Goal: Communication & Community: Answer question/provide support

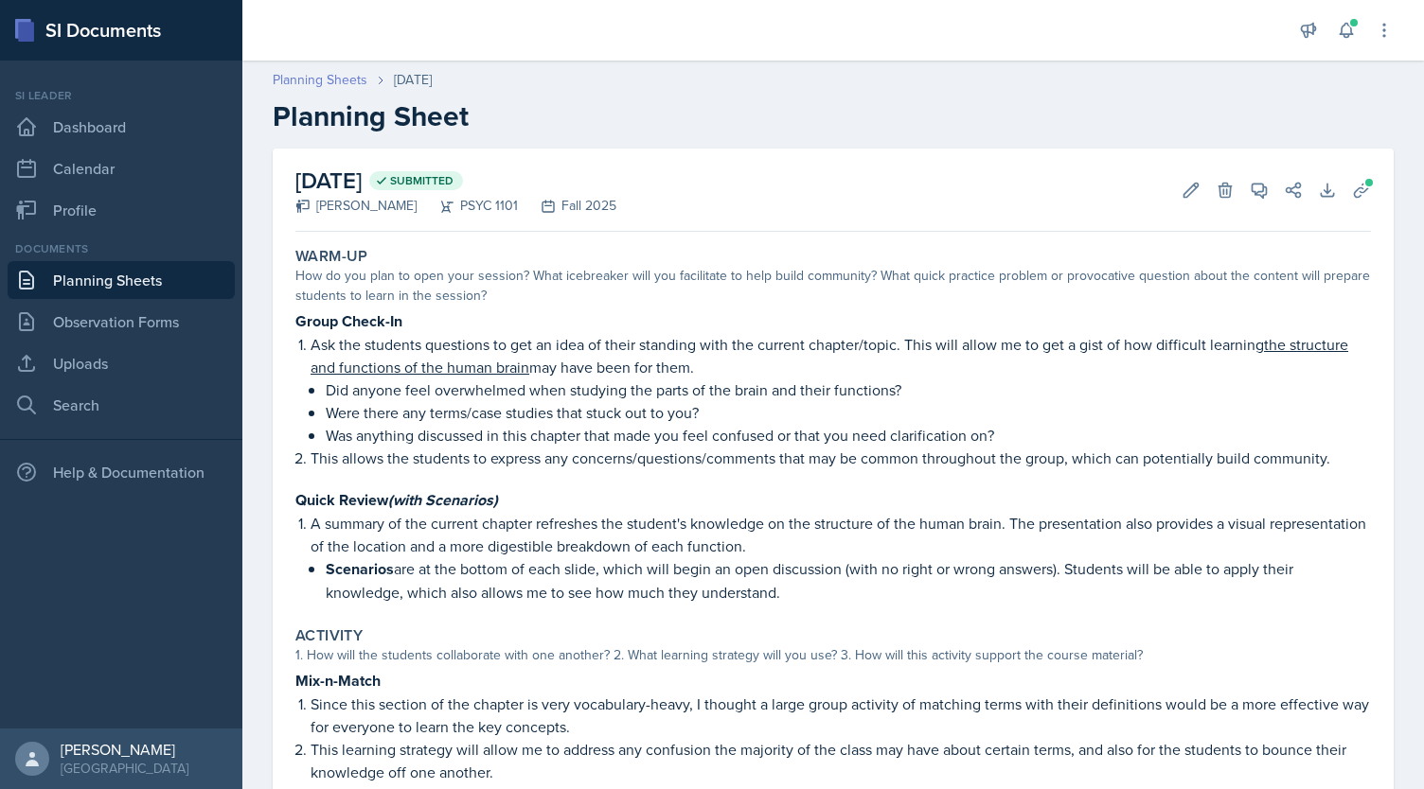
click at [310, 76] on link "Planning Sheets" at bounding box center [320, 80] width 95 height 20
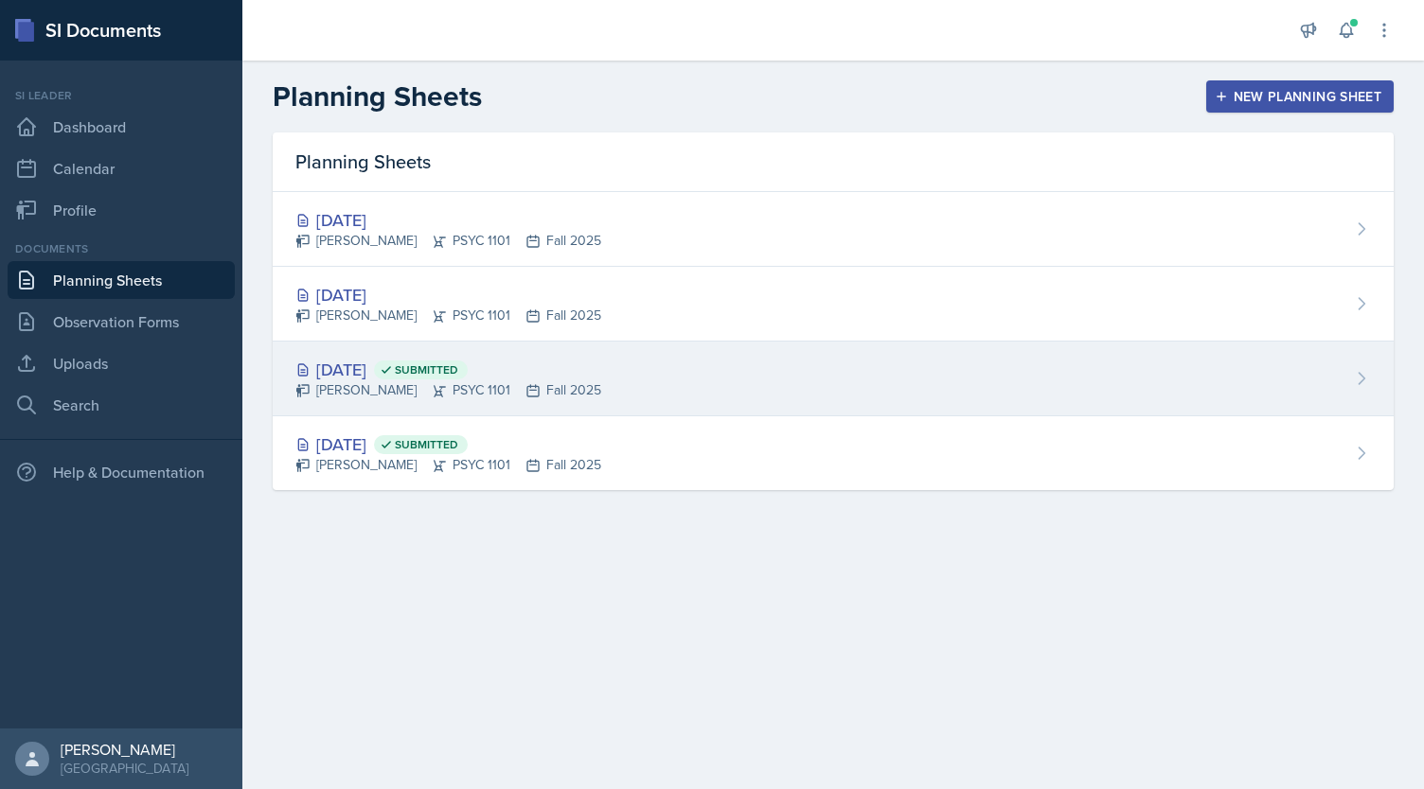
click at [597, 363] on div "[DATE] Submitted [PERSON_NAME] PSYC 1101 Fall 2025" at bounding box center [833, 379] width 1121 height 75
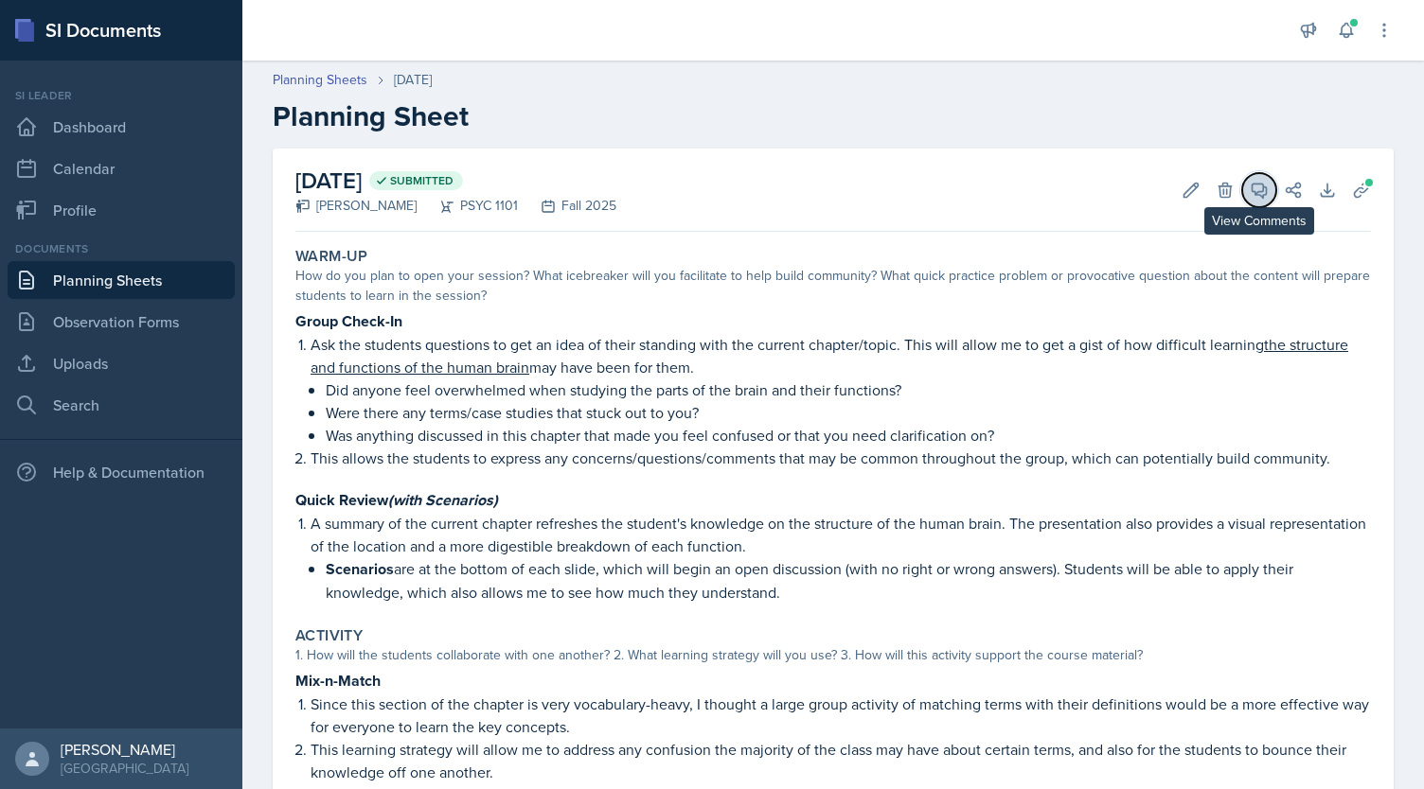
click at [1242, 183] on button "View Comments" at bounding box center [1259, 190] width 34 height 34
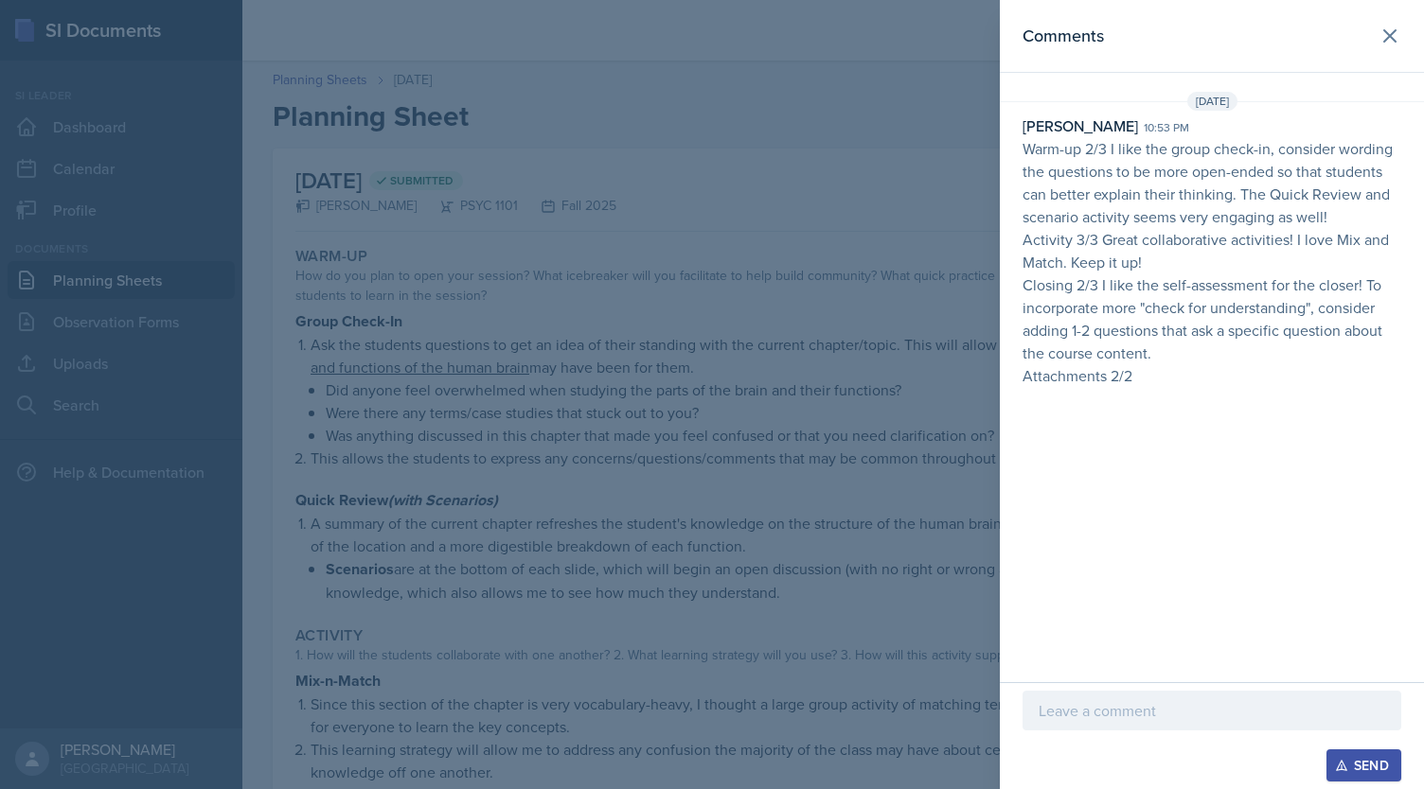
click at [1081, 713] on p at bounding box center [1211, 710] width 346 height 23
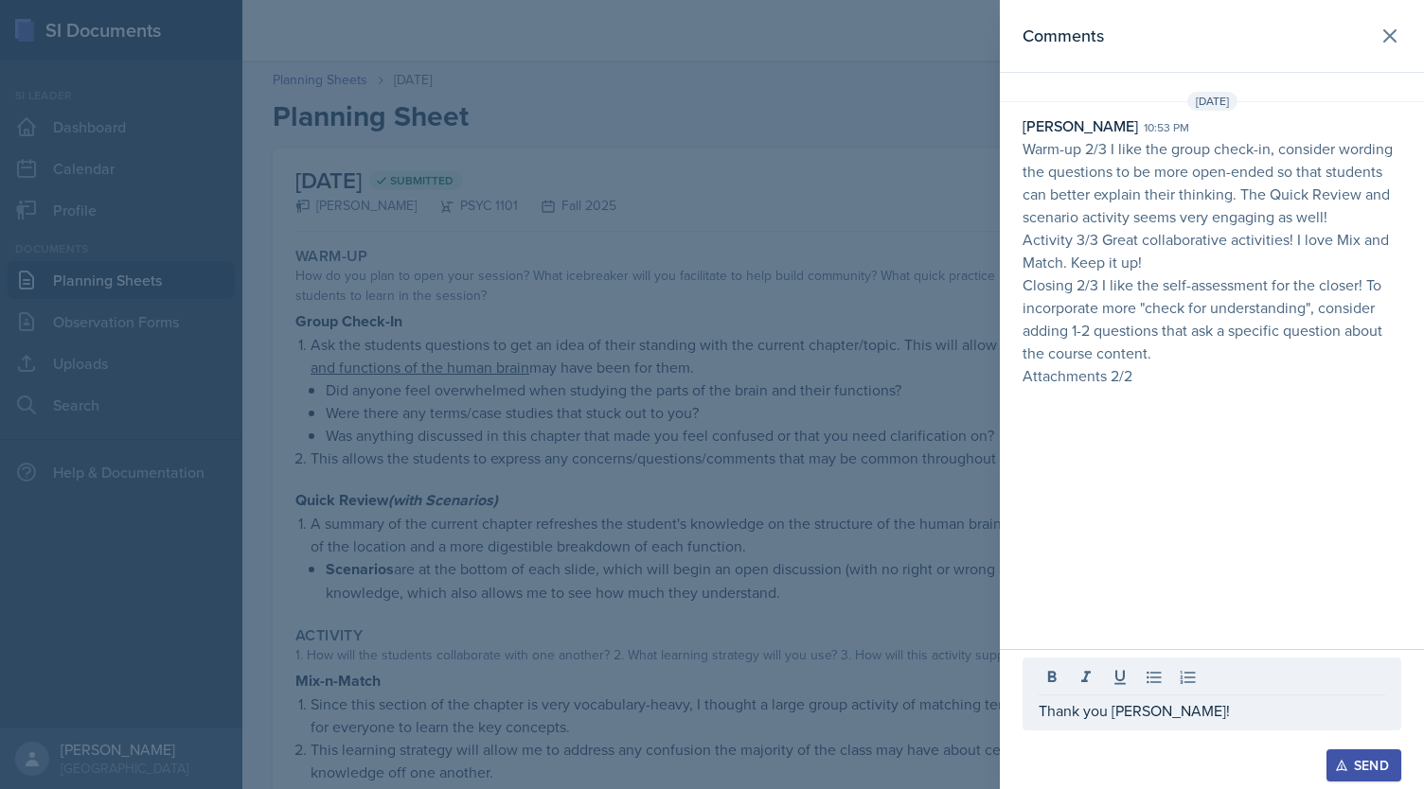
click at [1348, 768] on div "Send" at bounding box center [1363, 765] width 50 height 15
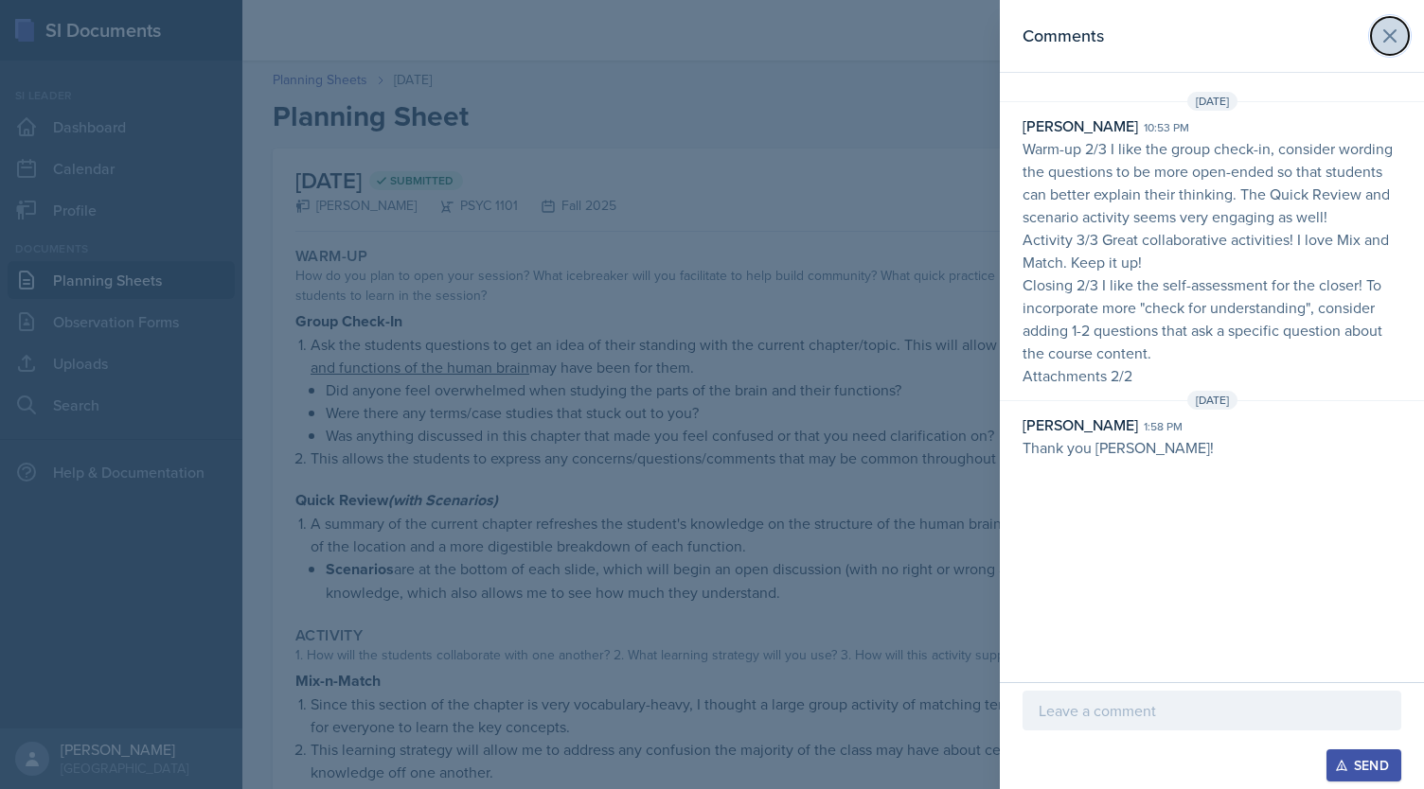
click at [1384, 30] on icon at bounding box center [1389, 35] width 11 height 11
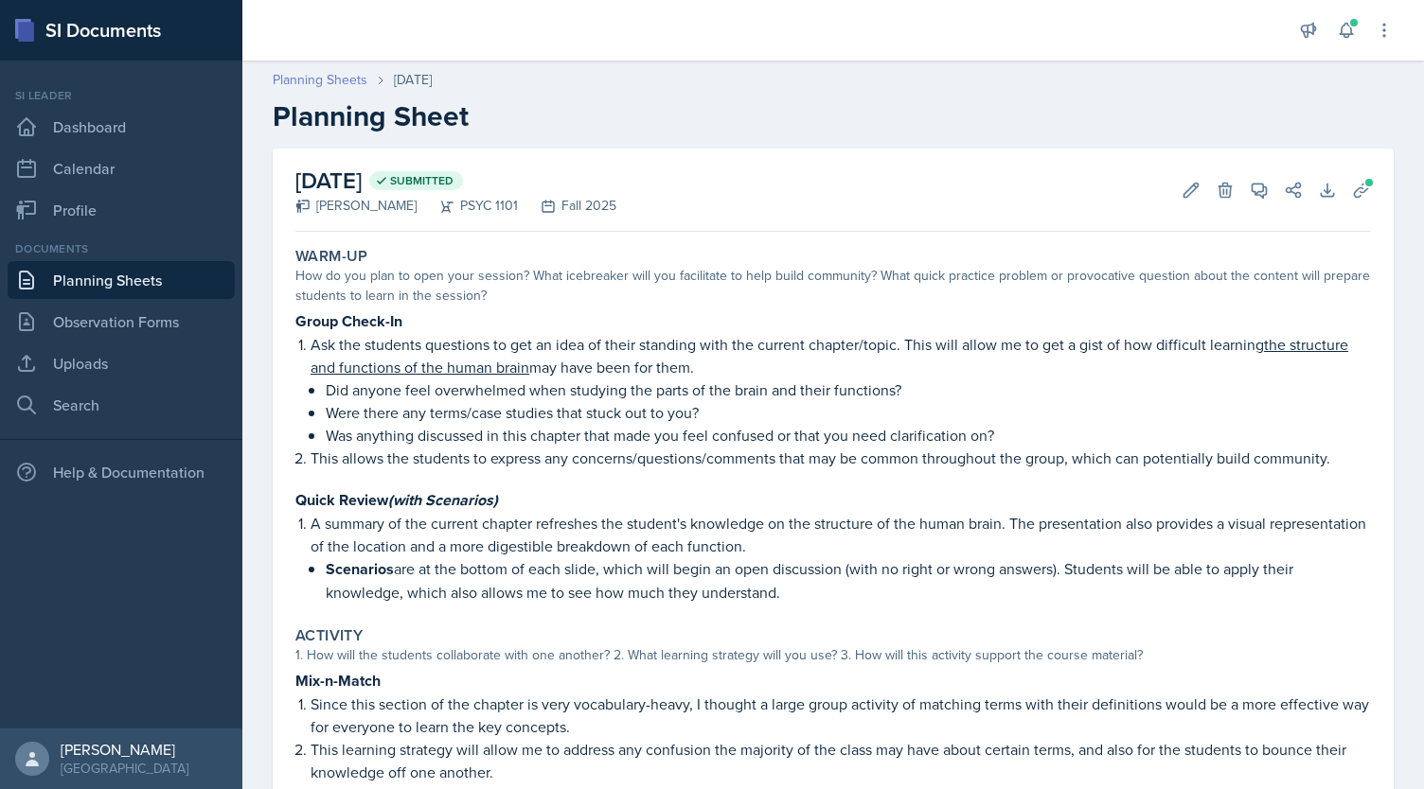
click at [322, 80] on link "Planning Sheets" at bounding box center [320, 80] width 95 height 20
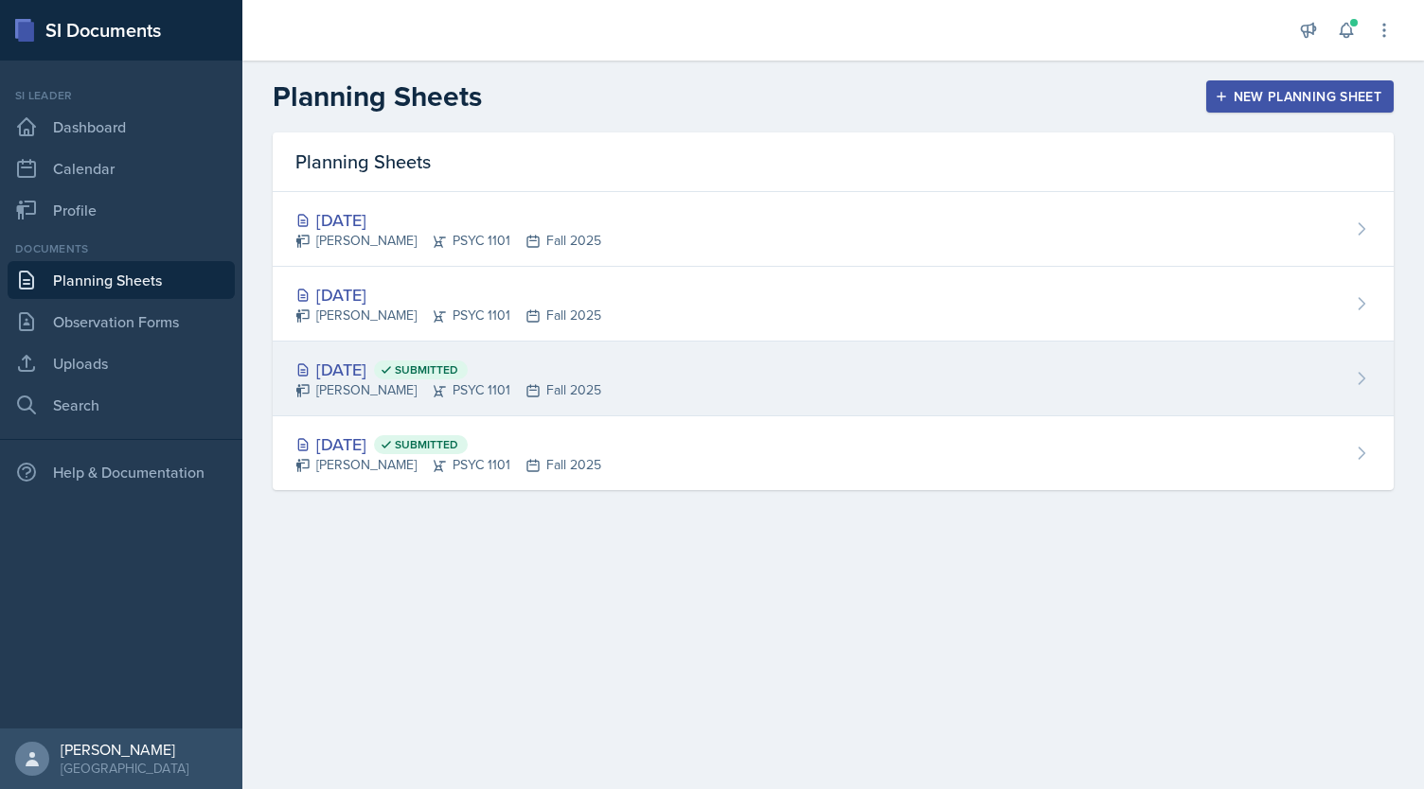
click at [435, 354] on div "[DATE] Submitted [PERSON_NAME] PSYC 1101 Fall 2025" at bounding box center [833, 379] width 1121 height 75
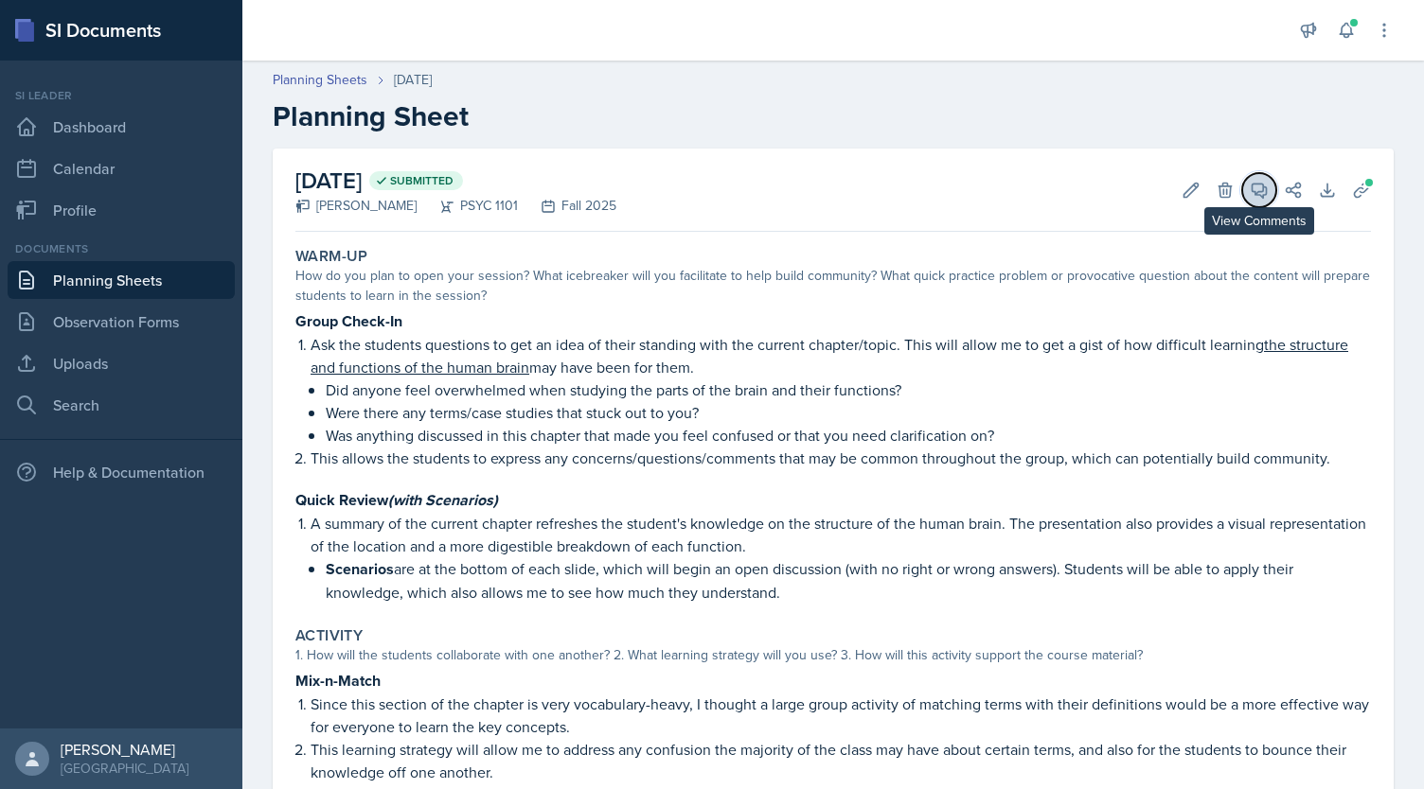
click at [1249, 185] on icon at bounding box center [1258, 190] width 19 height 19
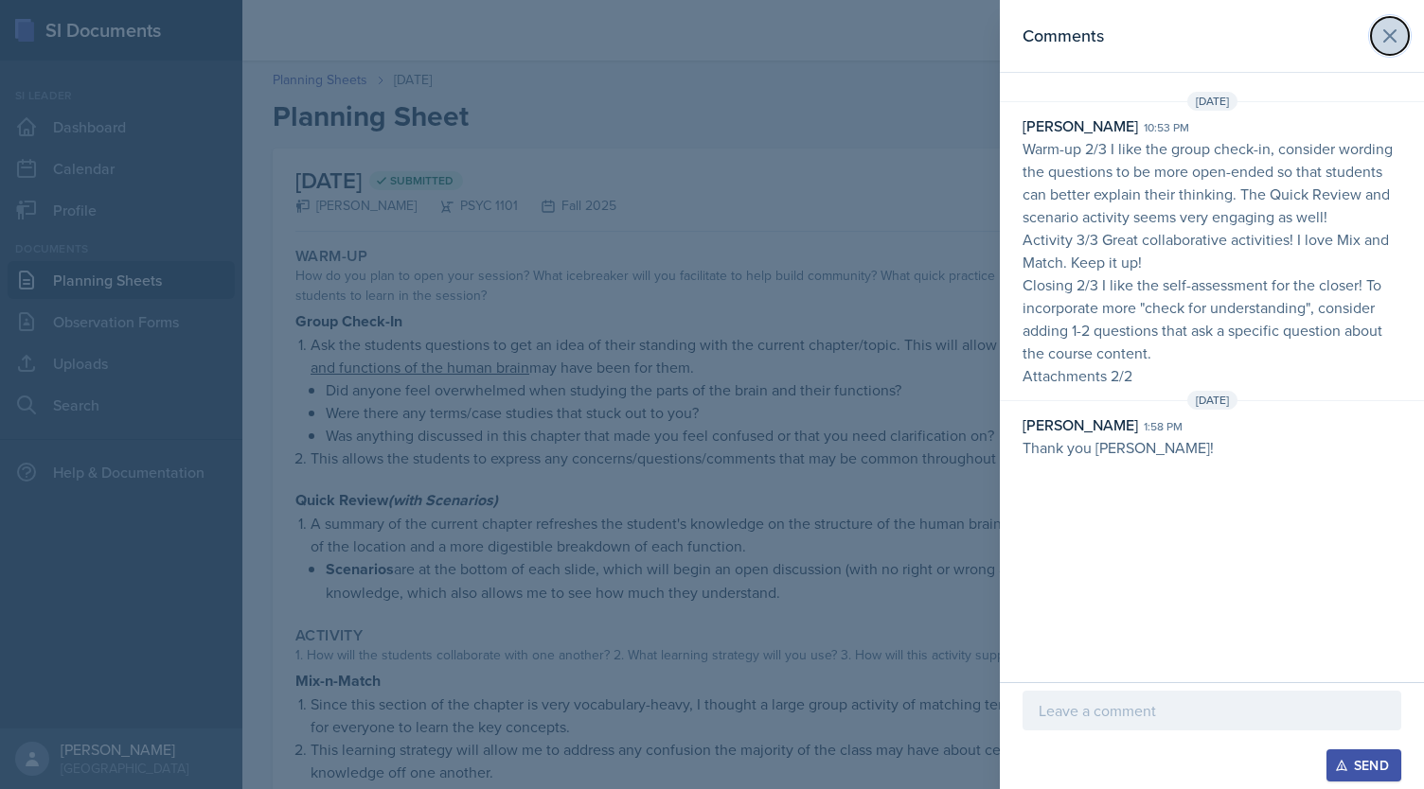
click at [1387, 30] on icon at bounding box center [1389, 36] width 23 height 23
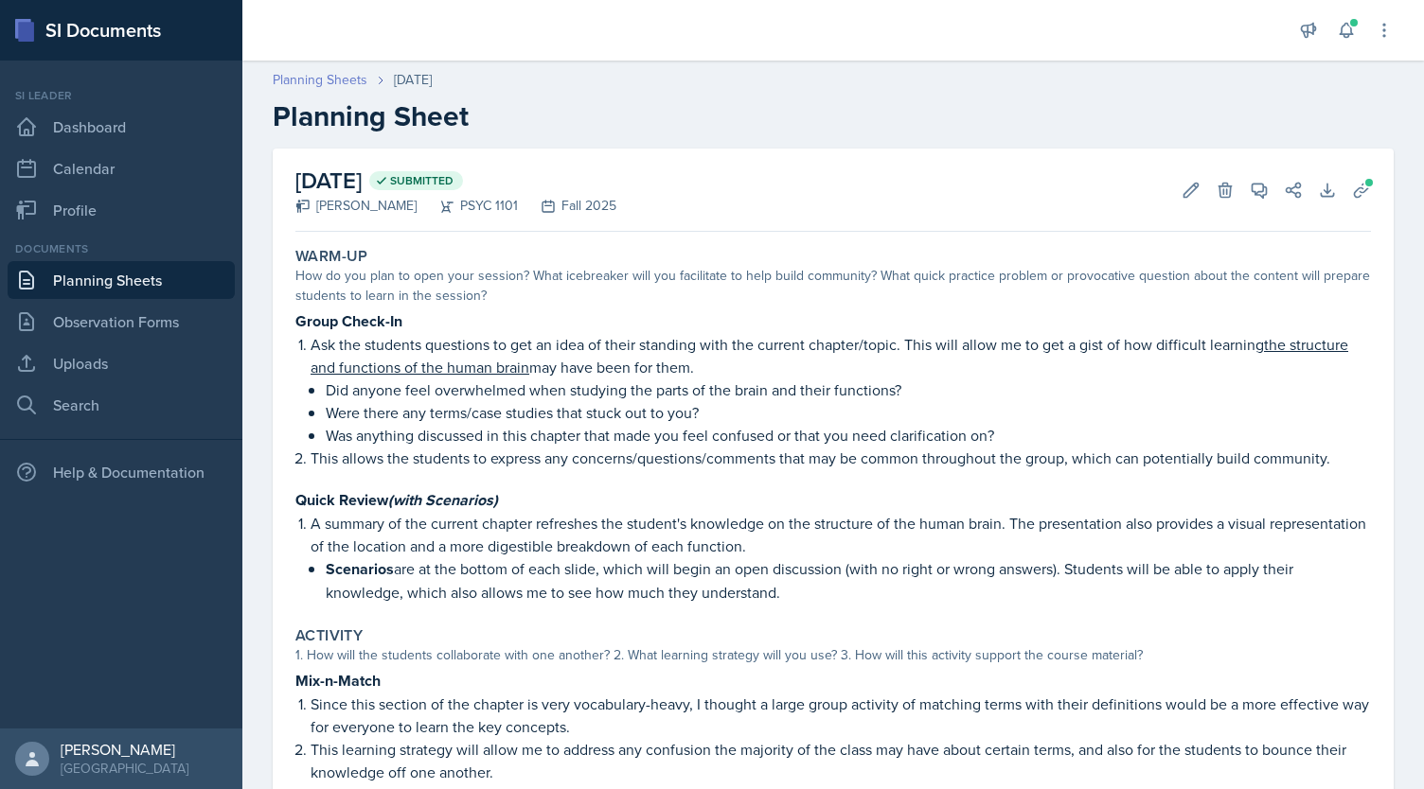
click at [312, 77] on link "Planning Sheets" at bounding box center [320, 80] width 95 height 20
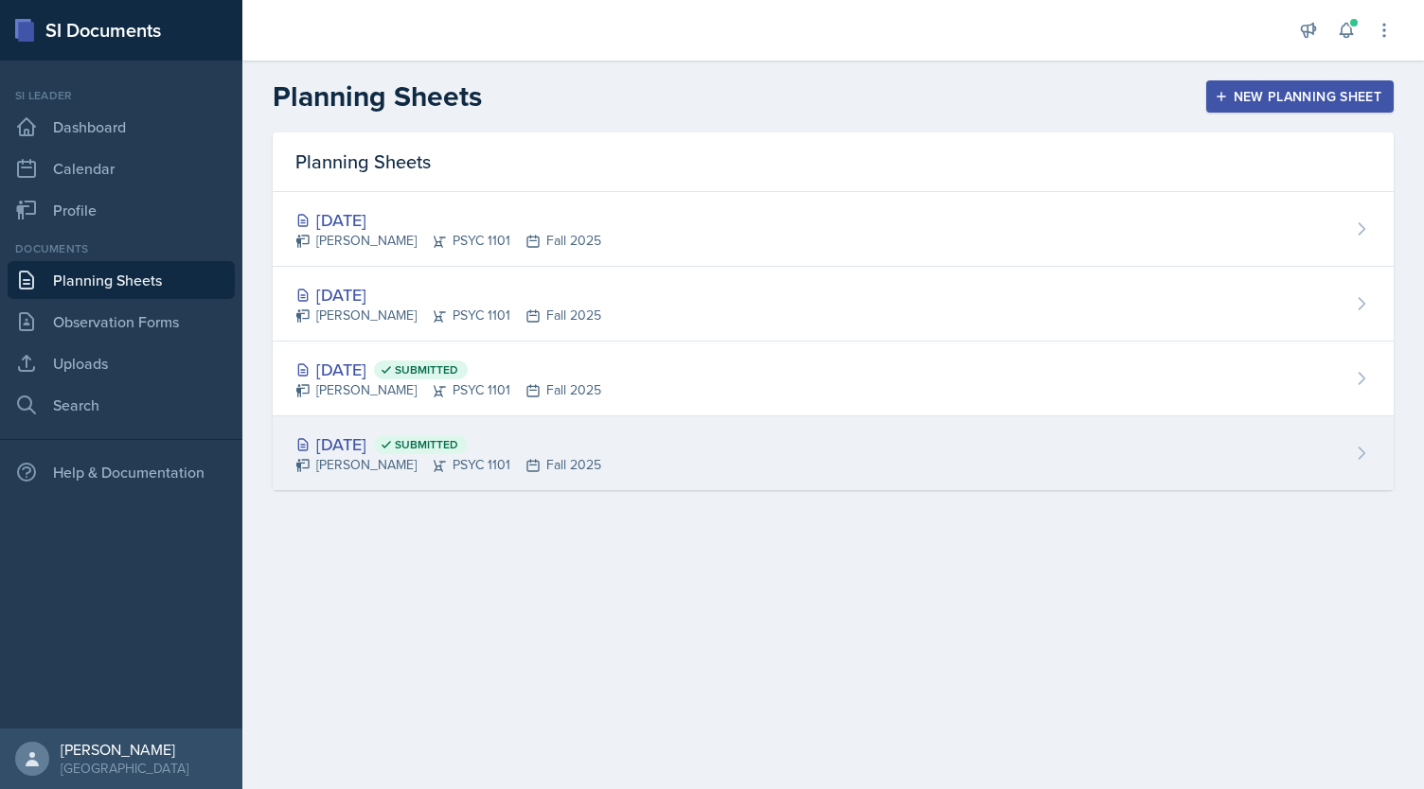
click at [415, 423] on div "[DATE] Submitted [PERSON_NAME] PSYC 1101 Fall 2025" at bounding box center [833, 453] width 1121 height 74
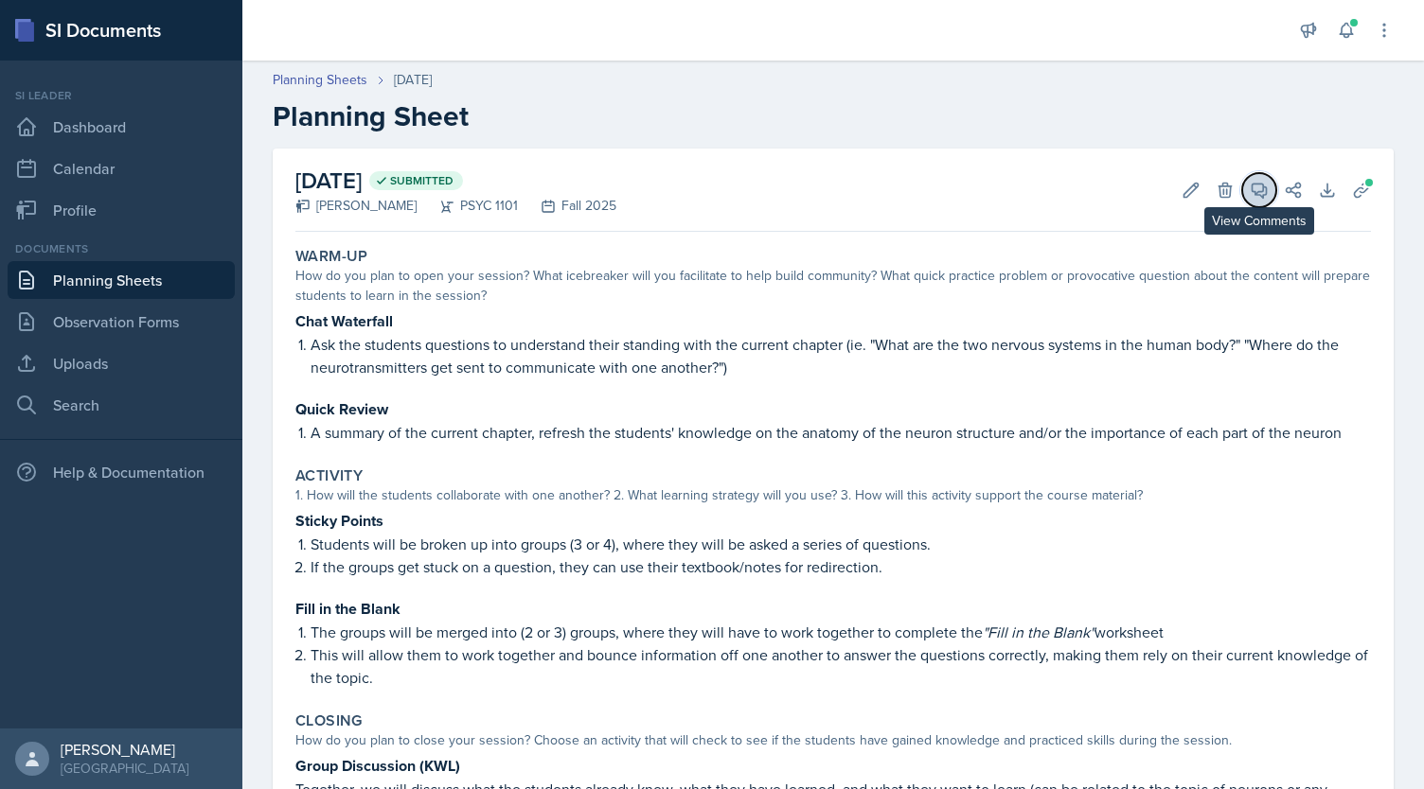
click at [1260, 189] on button "View Comments" at bounding box center [1259, 190] width 34 height 34
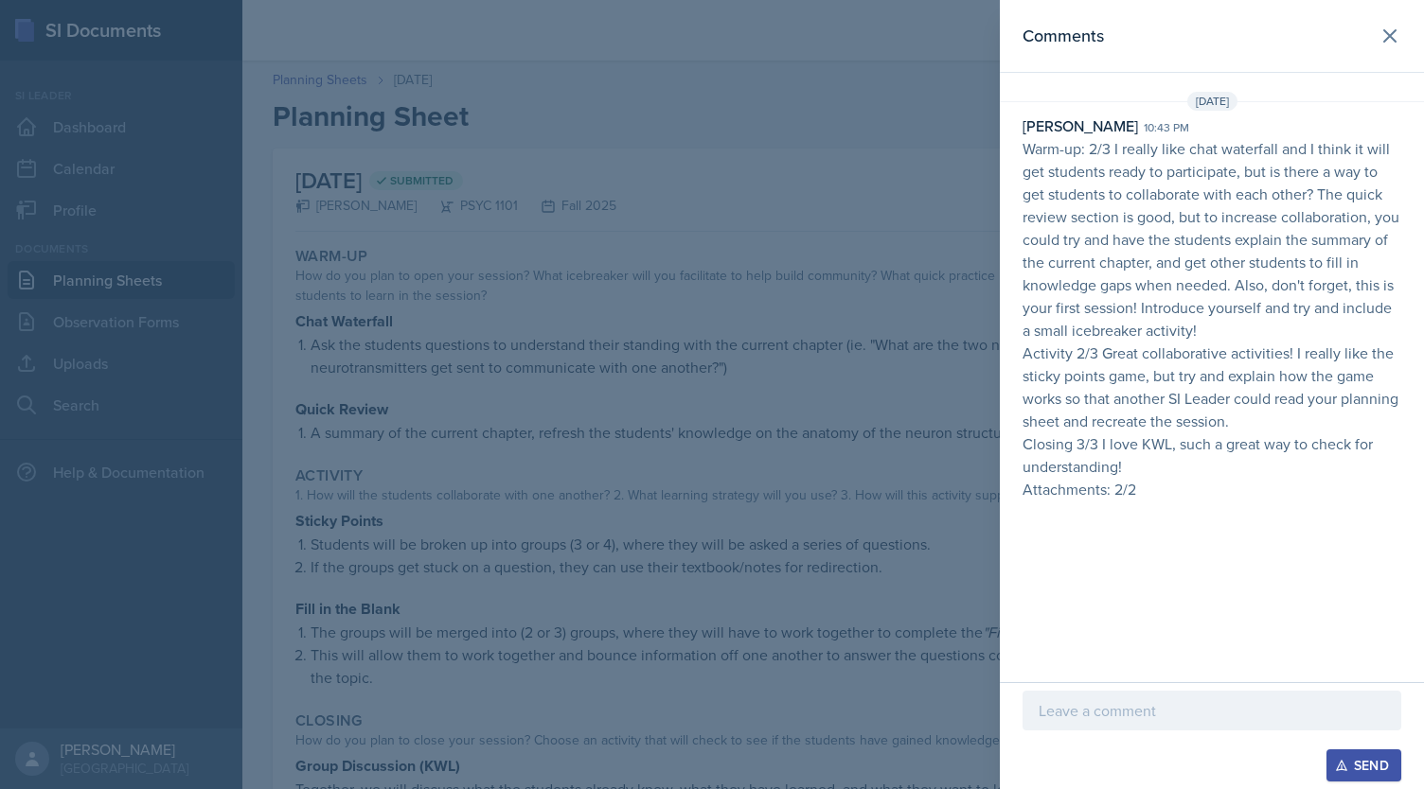
click at [1106, 696] on div at bounding box center [1211, 711] width 379 height 40
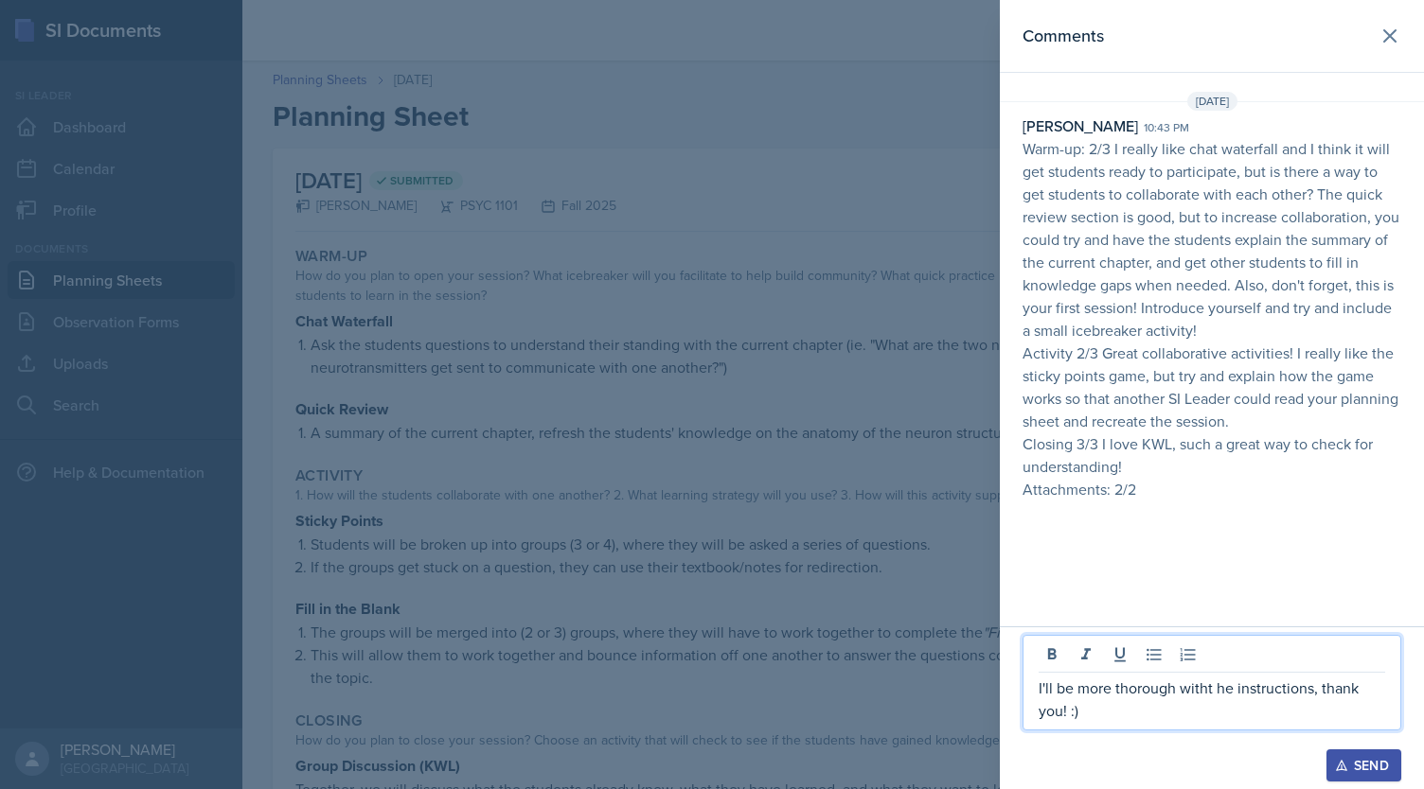
click at [1217, 692] on p "I'll be more thorough witht he instructions, thank you! :)" at bounding box center [1211, 699] width 346 height 45
click at [1131, 715] on p "I'll be more thorough with the instructions, thank you! :)" at bounding box center [1211, 699] width 346 height 45
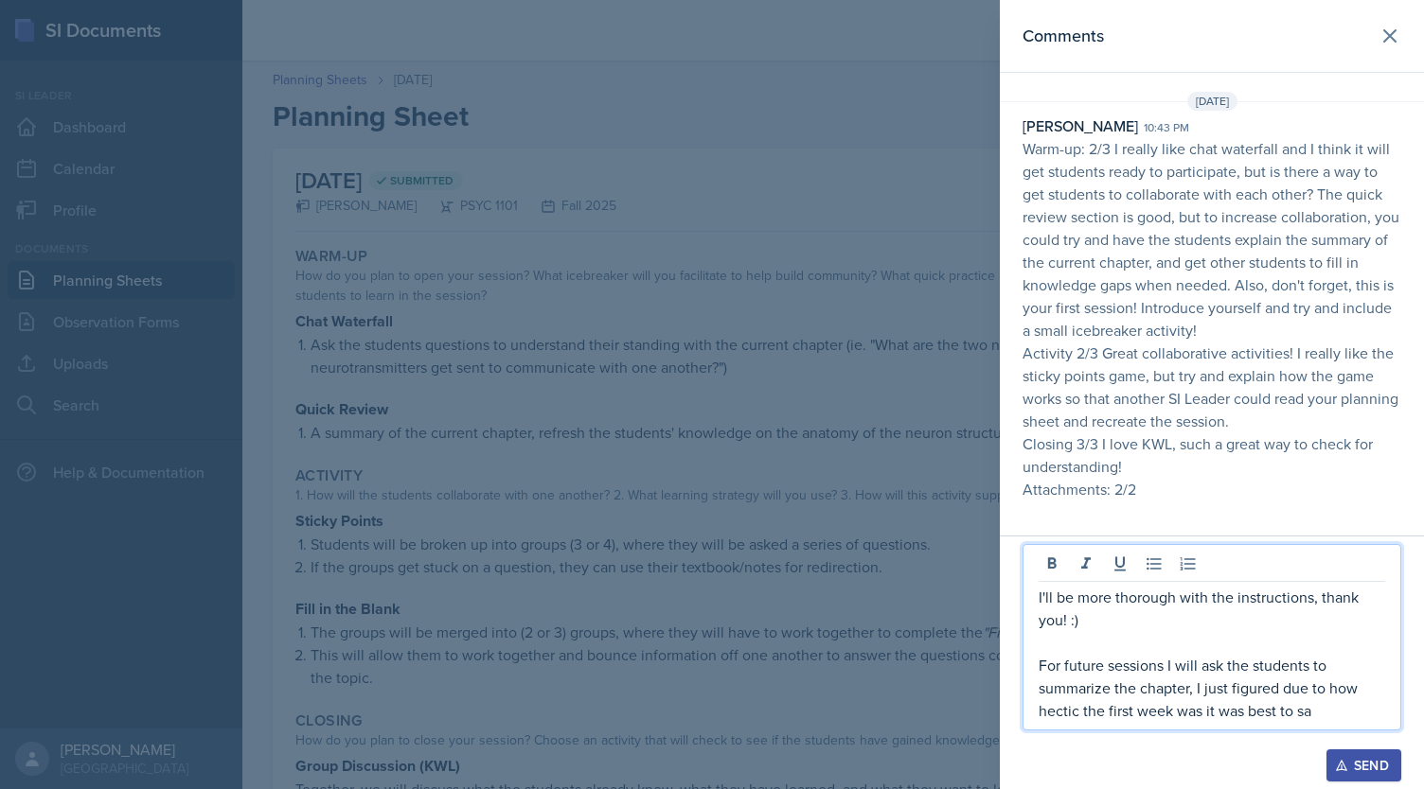
click at [1227, 712] on p "For future sessions I will ask the students to summarize the chapter, I just fi…" at bounding box center [1211, 688] width 346 height 68
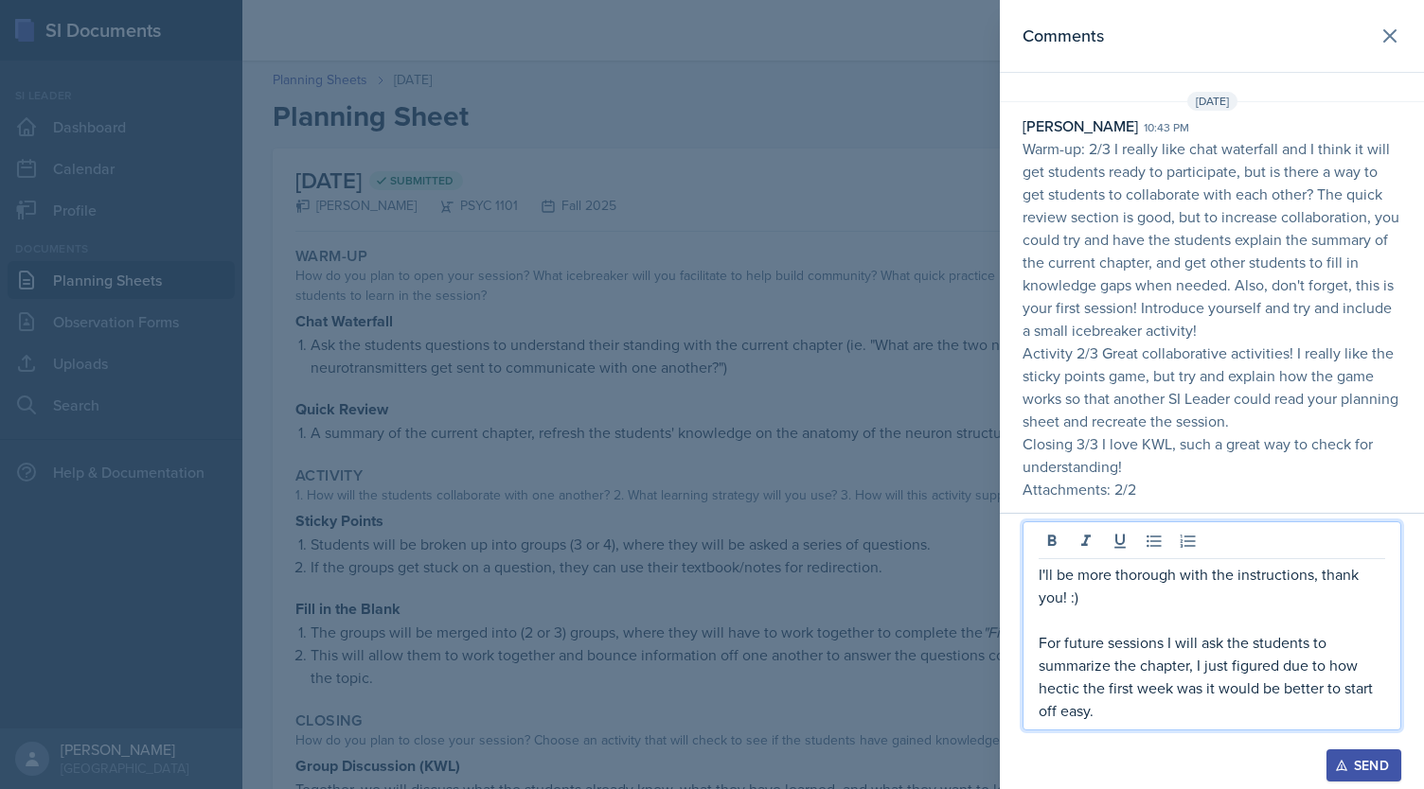
click at [1189, 671] on p "For future sessions I will ask the students to summarize the chapter, I just fi…" at bounding box center [1211, 676] width 346 height 91
click at [1283, 669] on p "For future sessions I will ask the students to summarize the chapter. I just fi…" at bounding box center [1211, 676] width 346 height 91
click at [1196, 686] on p "For future sessions I will ask the students to summarize the chapter. I just fi…" at bounding box center [1211, 676] width 346 height 91
click at [1067, 713] on p "For future sessions I will ask the students to summarize the chapter. I just fi…" at bounding box center [1211, 676] width 346 height 91
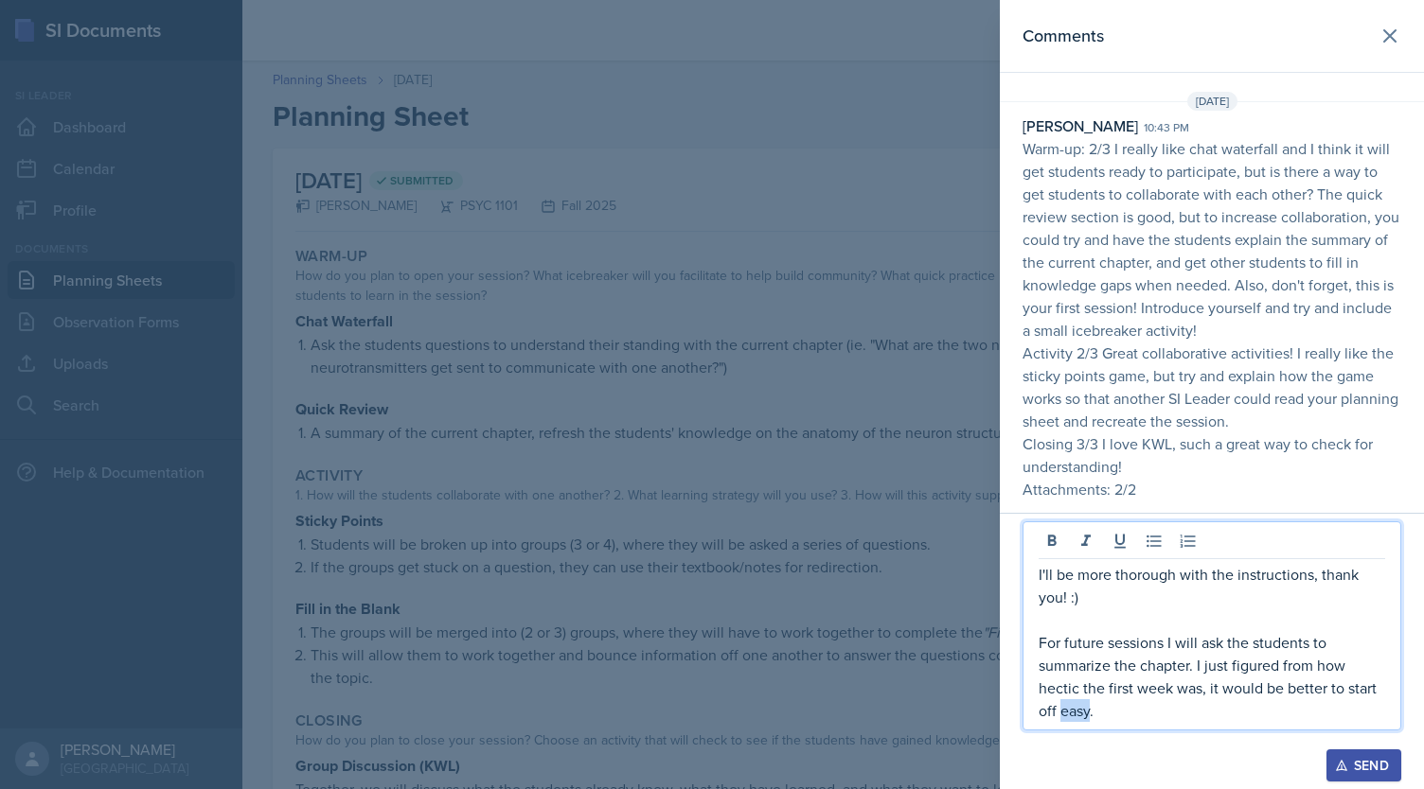
click at [1067, 713] on p "For future sessions I will ask the students to summarize the chapter. I just fi…" at bounding box center [1211, 676] width 346 height 91
click at [1380, 762] on div "Send" at bounding box center [1363, 765] width 50 height 15
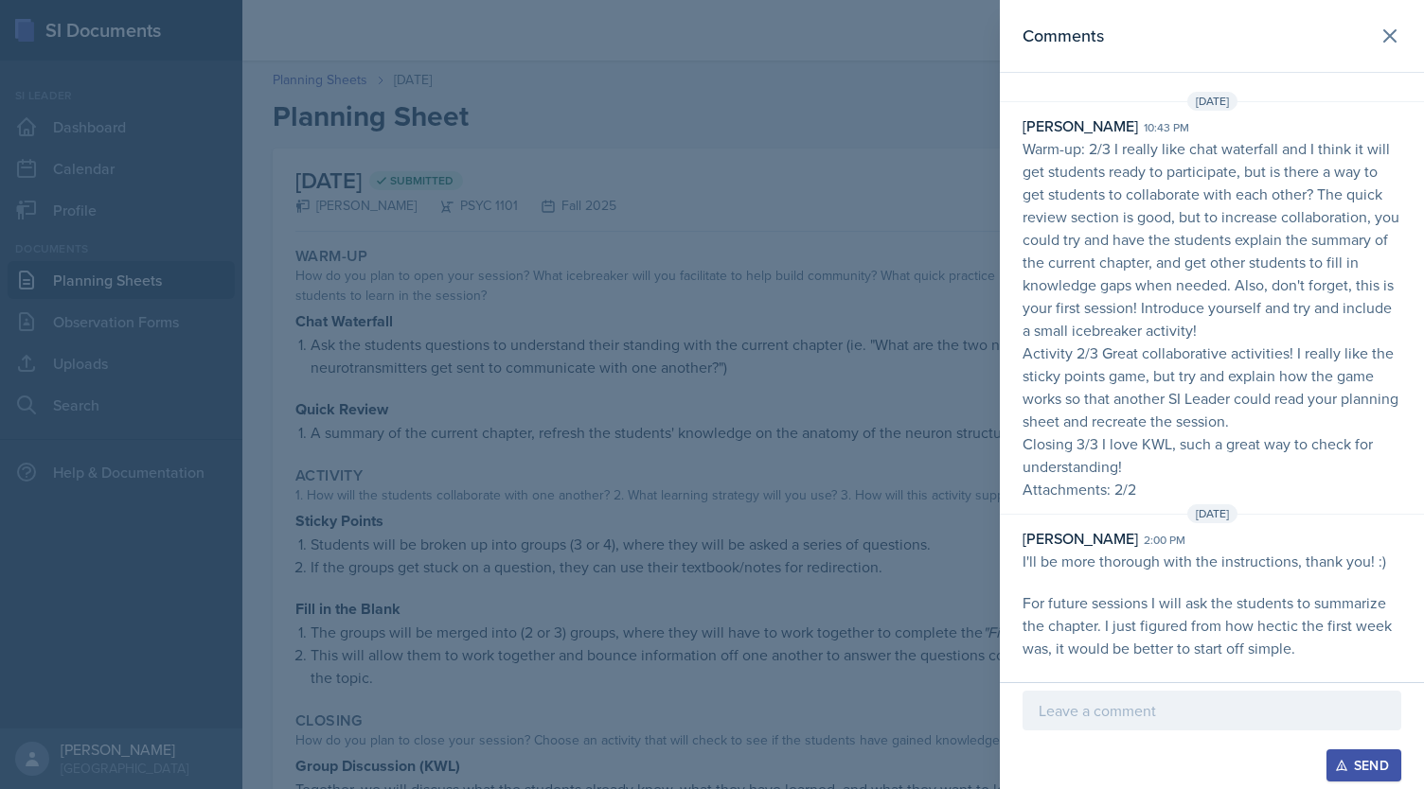
click at [928, 500] on div at bounding box center [712, 394] width 1424 height 789
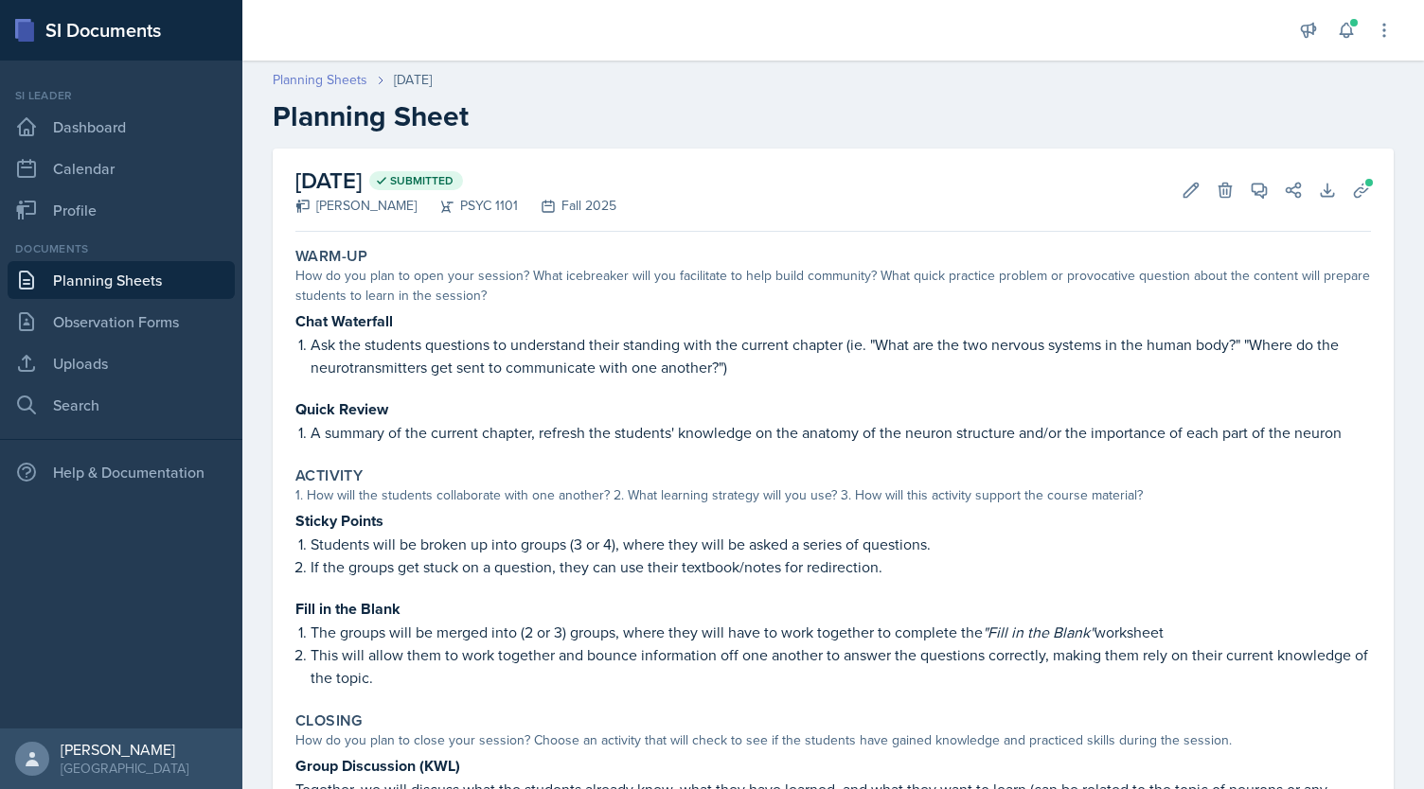
click at [330, 77] on link "Planning Sheets" at bounding box center [320, 80] width 95 height 20
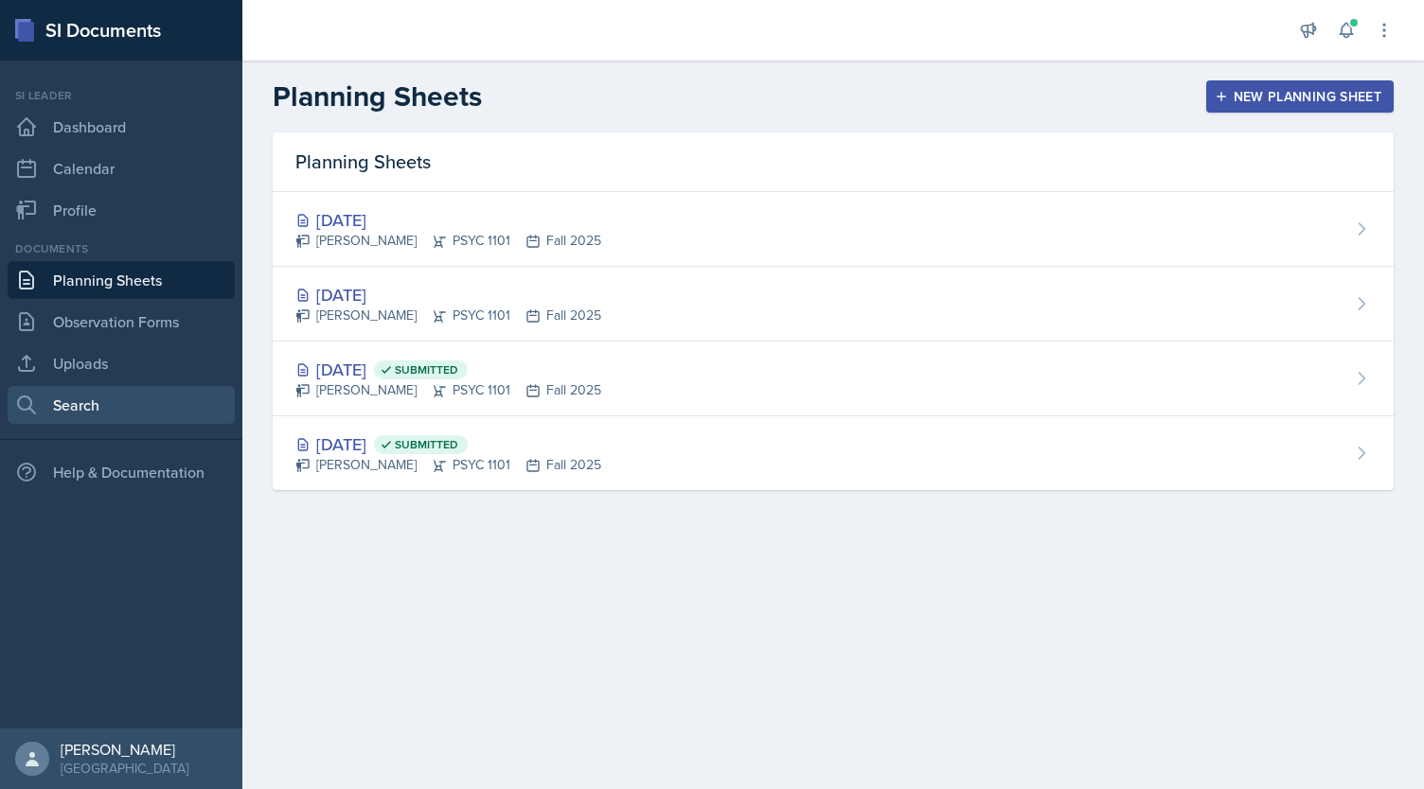
click at [114, 407] on link "Search" at bounding box center [121, 405] width 227 height 38
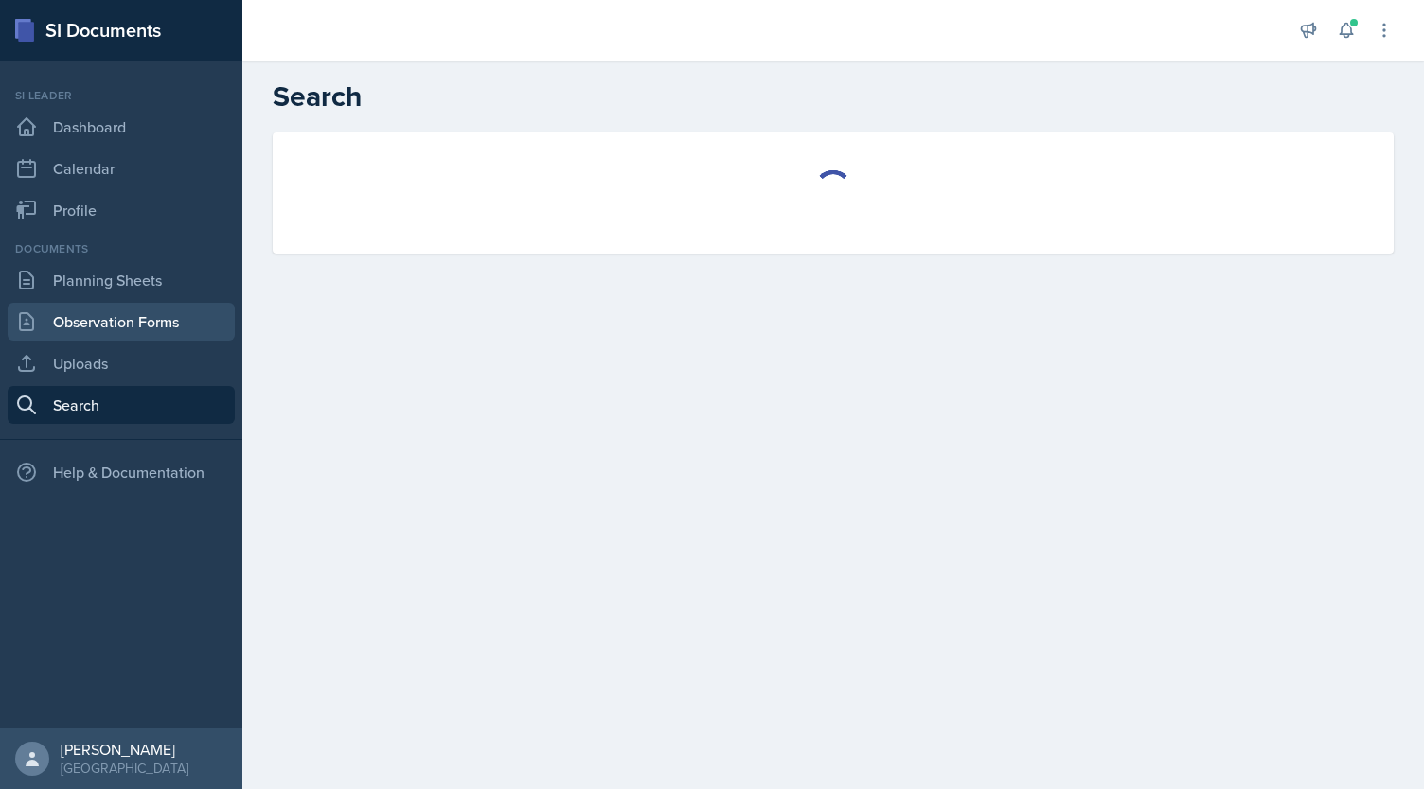
select select "all"
select select "1"
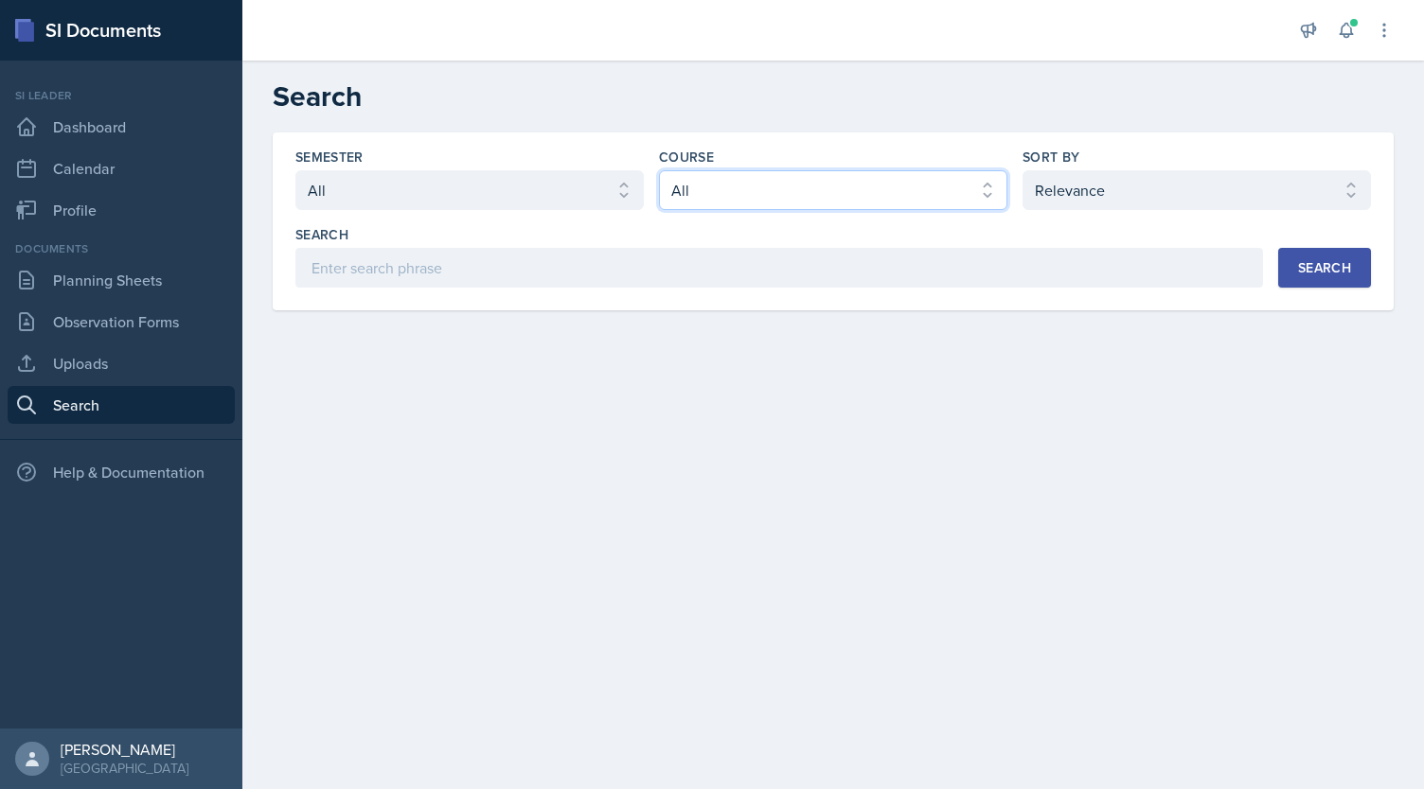
click at [704, 183] on select "Select course All ACCT 2101 ACCT 2102 ACCT 4050 ANTH 1102 ANTH 3301 ARCH 1000 A…" at bounding box center [833, 190] width 348 height 40
select select "93a945cf-eb40-40a1-82f0-d0905c6d75b7"
click at [659, 170] on select "Select course All ACCT 2101 ACCT 2102 ACCT 4050 ANTH 1102 ANTH 3301 ARCH 1000 A…" at bounding box center [833, 190] width 348 height 40
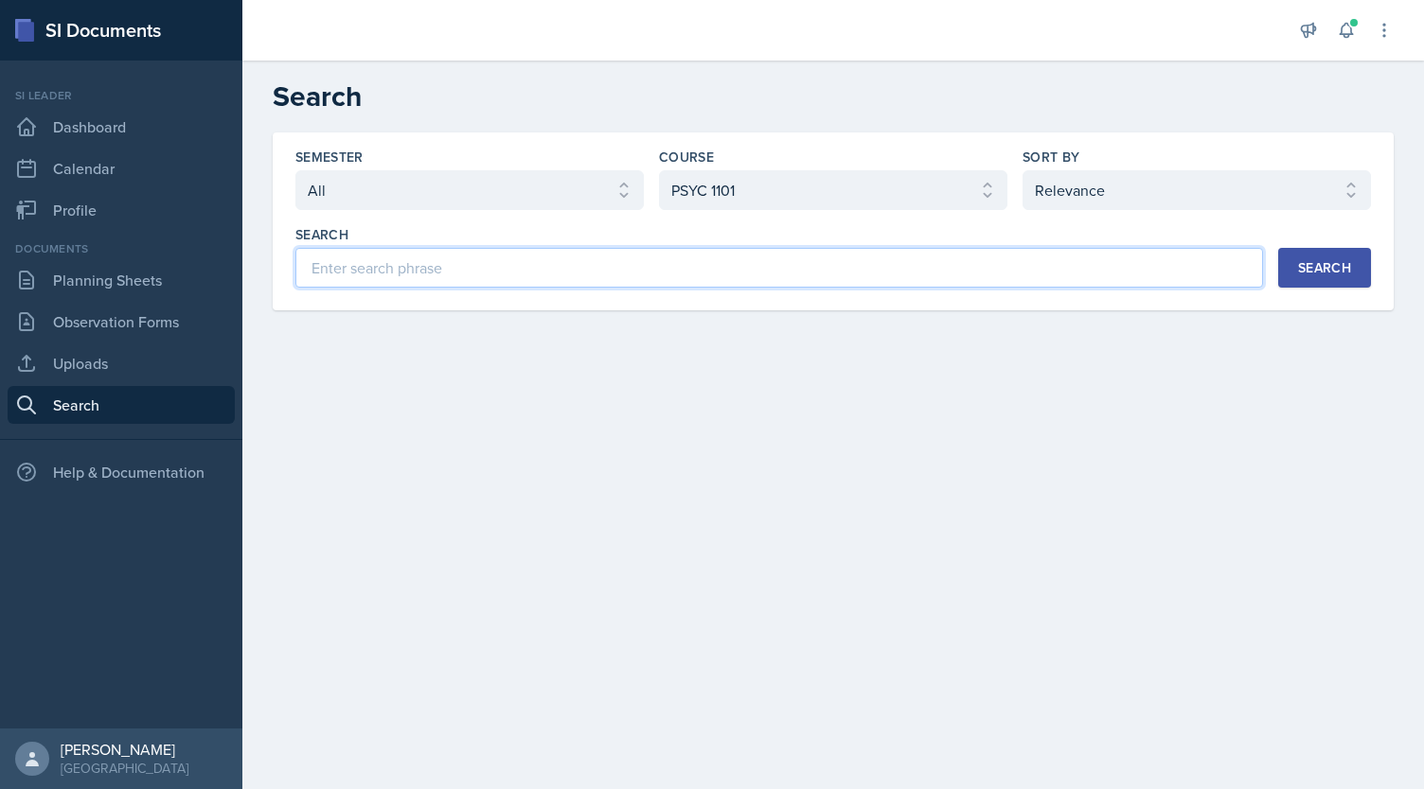
click at [469, 263] on input at bounding box center [778, 268] width 967 height 40
paste input "Consciousness"
type input "Consciousness"
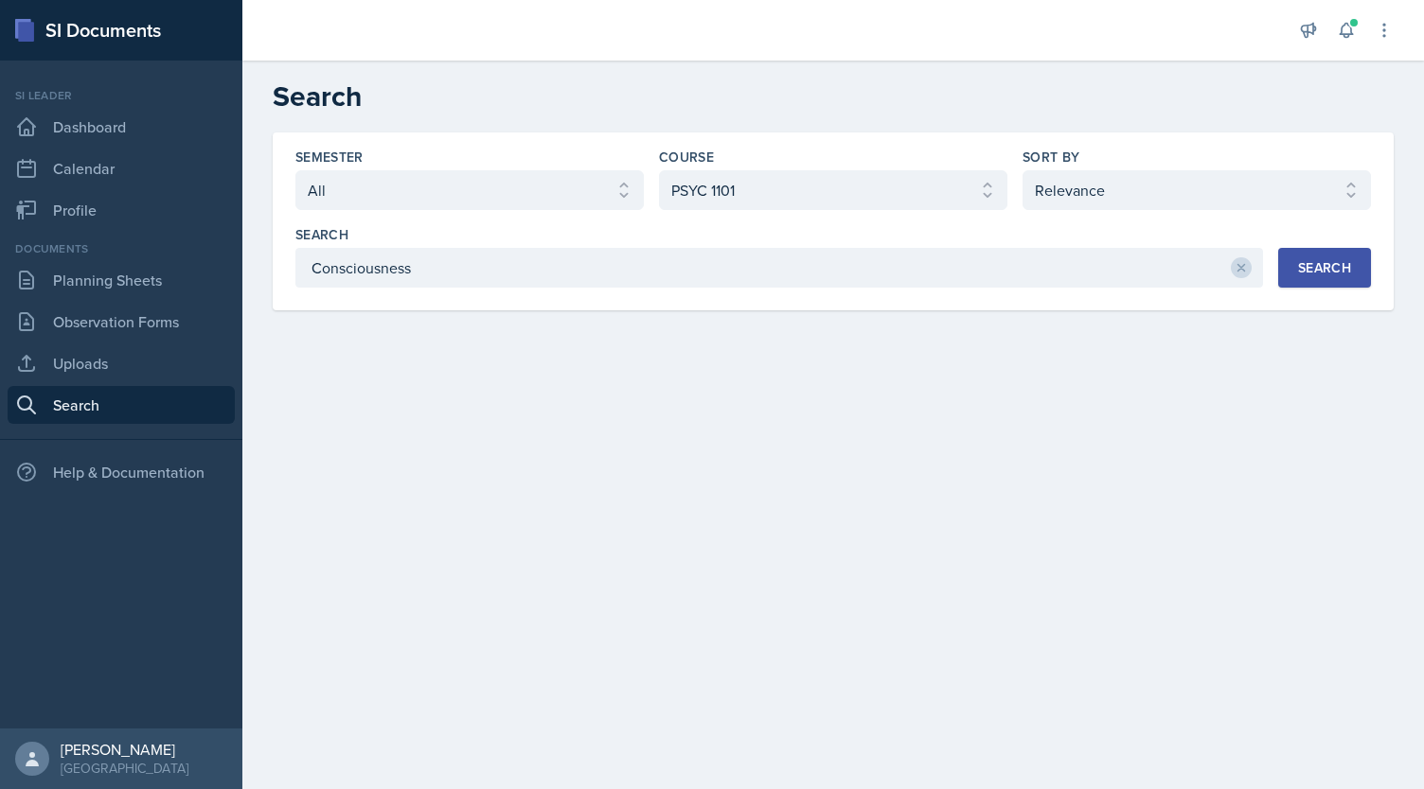
click at [1309, 266] on div "Search" at bounding box center [1324, 267] width 53 height 15
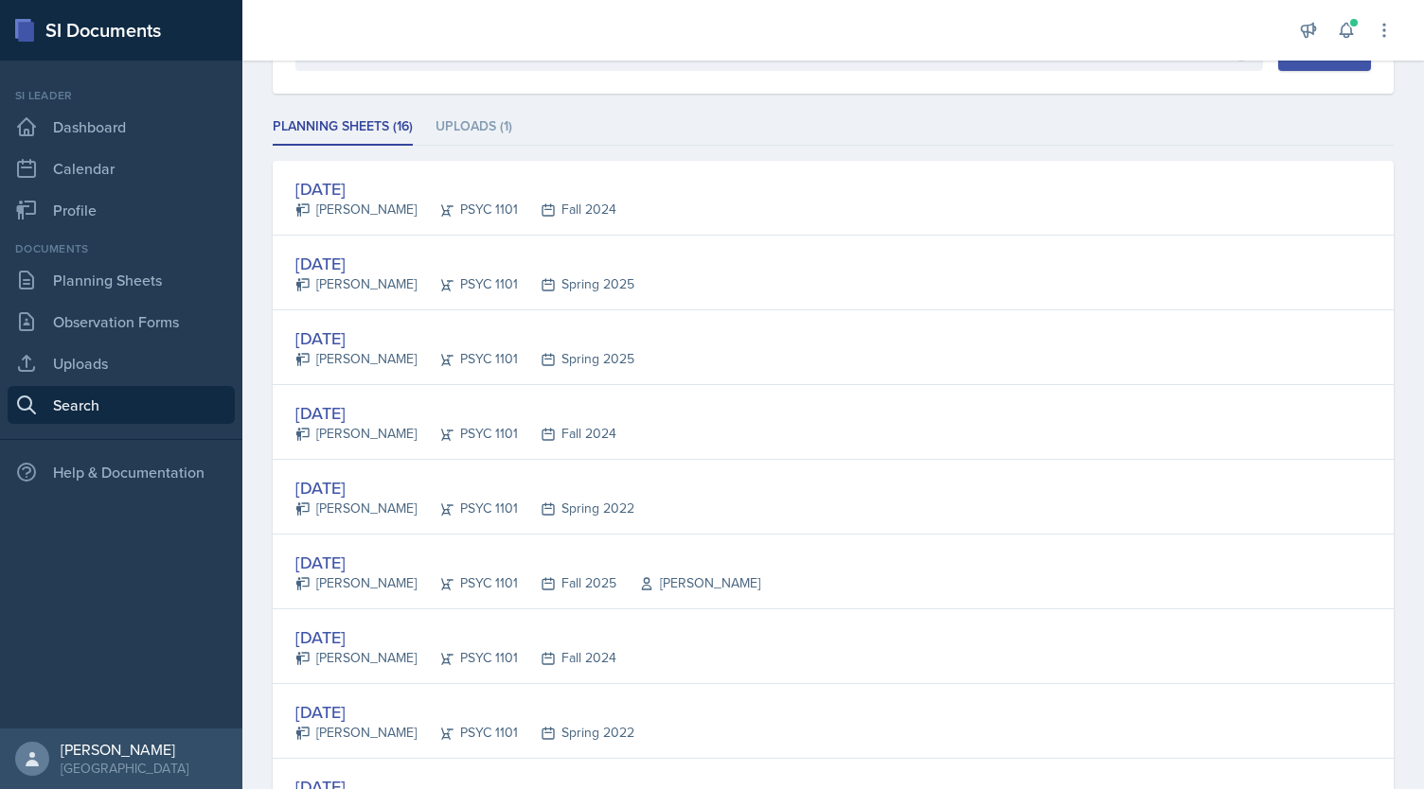
scroll to position [223, 0]
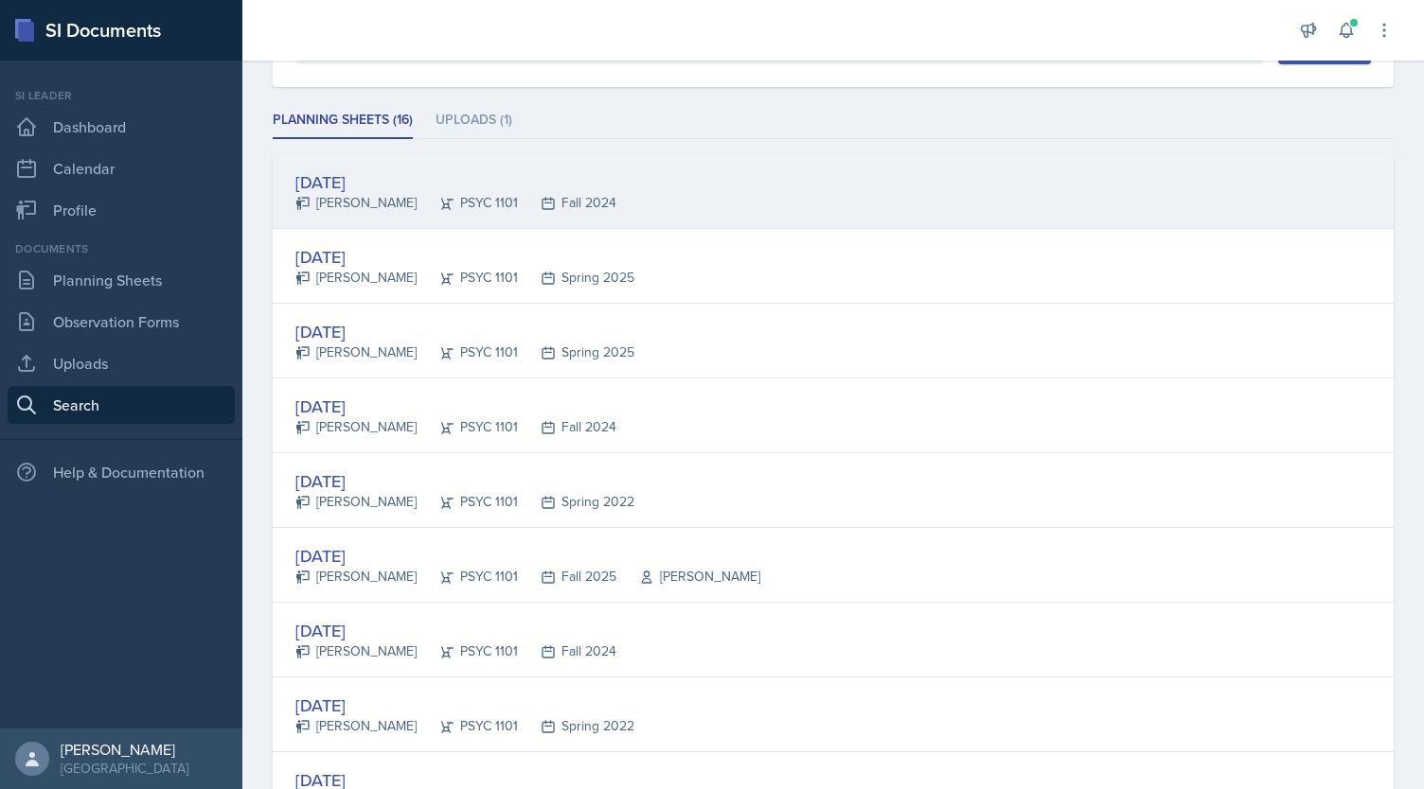
click at [660, 169] on div "[DATE] [PERSON_NAME] PSYC 1101 Fall 2024" at bounding box center [833, 191] width 1121 height 75
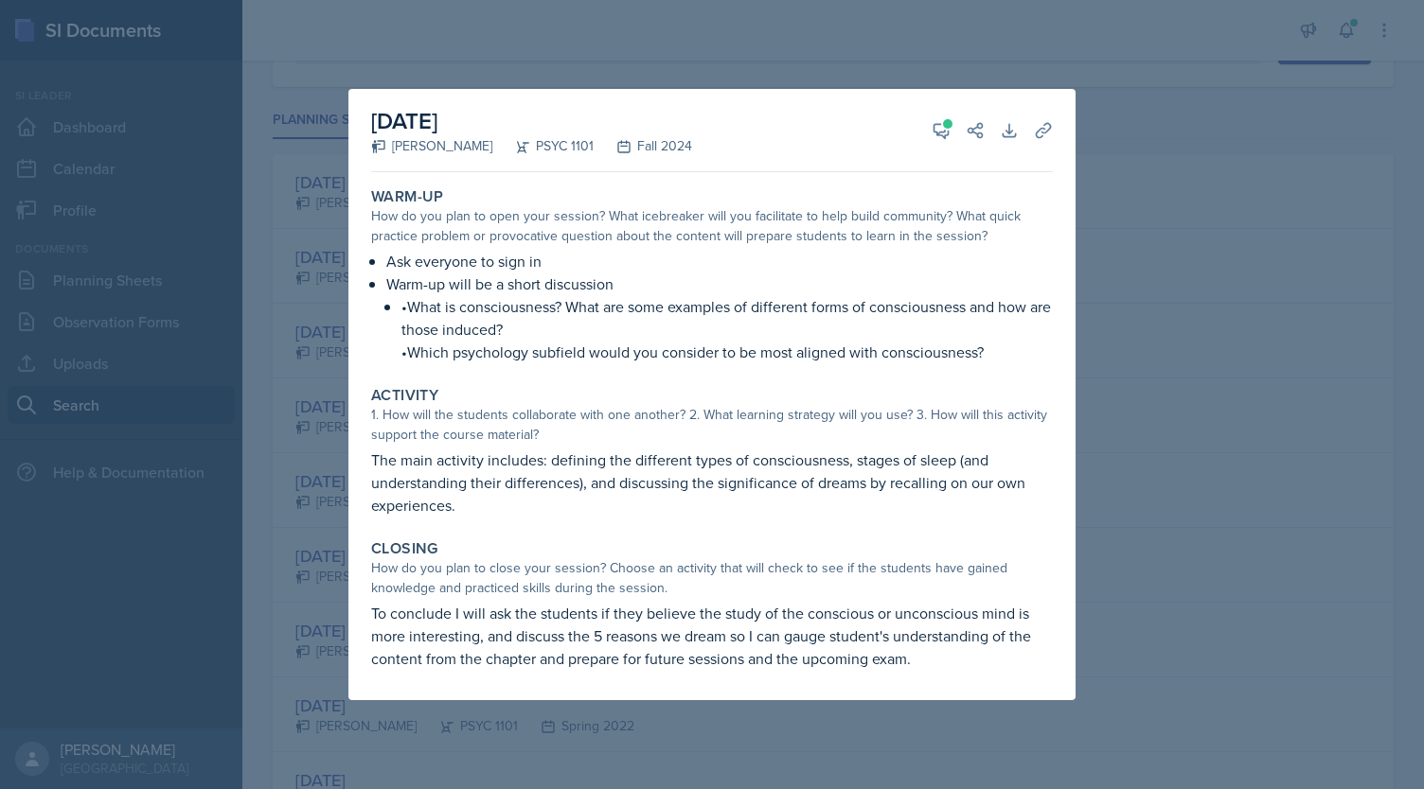
click at [1132, 300] on div at bounding box center [712, 394] width 1424 height 789
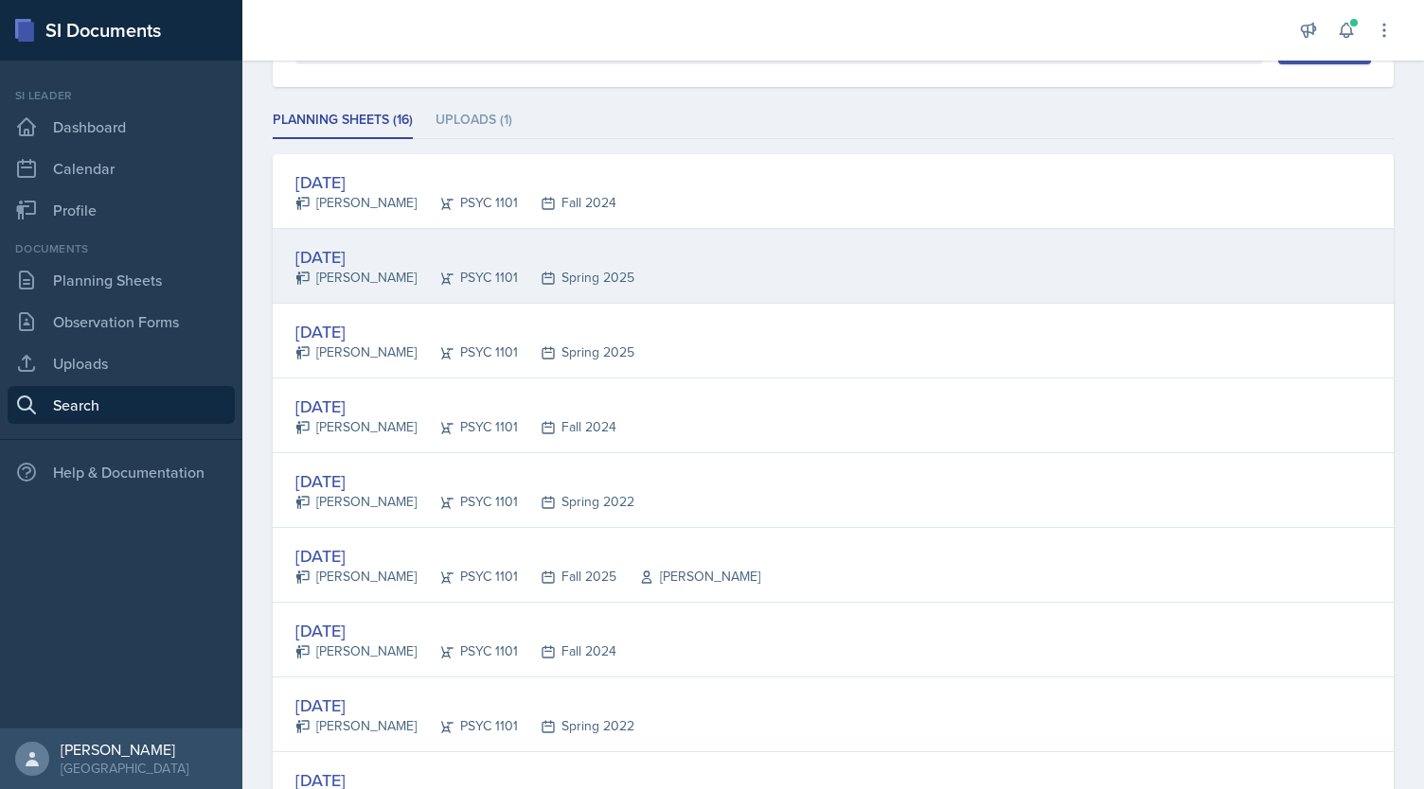
click at [575, 263] on div "[DATE]" at bounding box center [464, 257] width 339 height 26
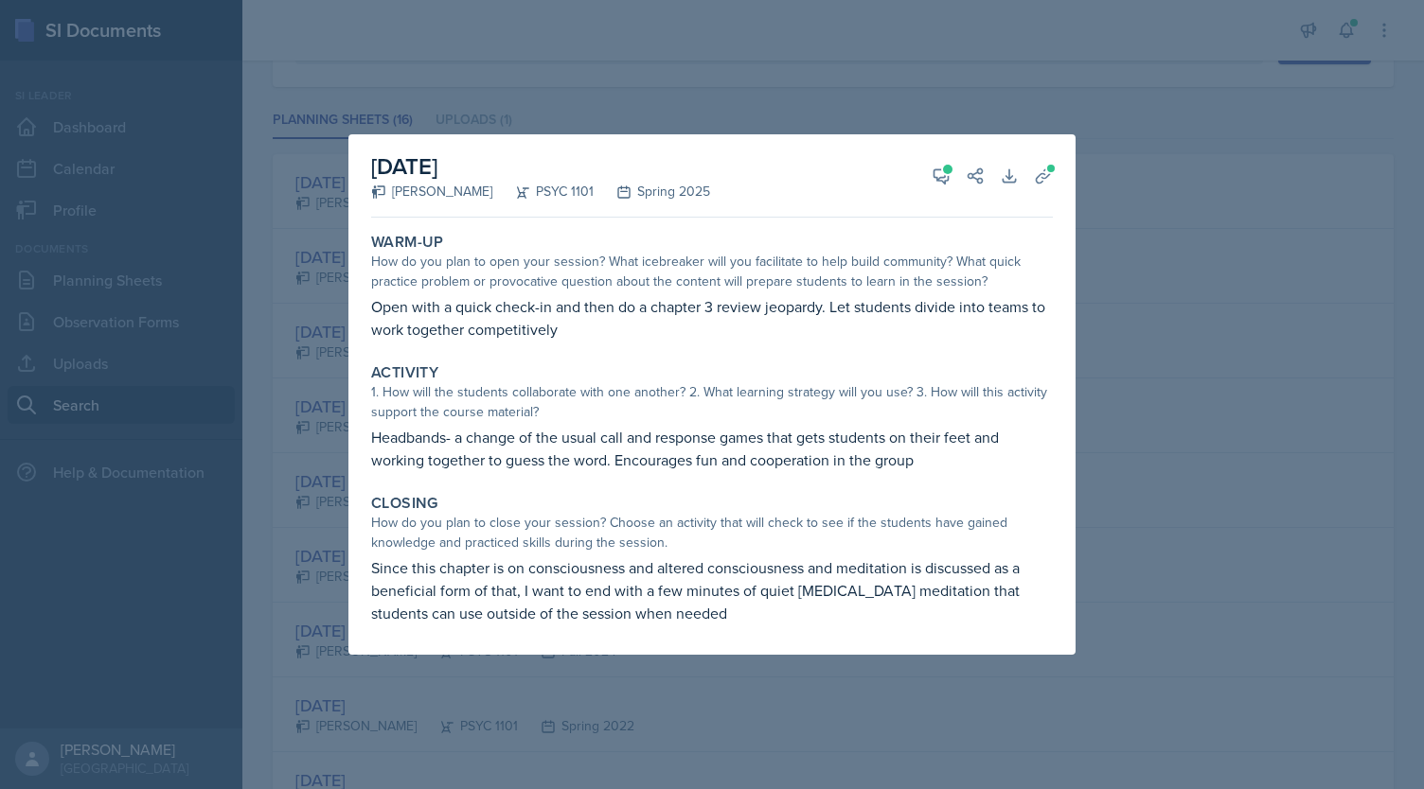
click at [1115, 313] on div at bounding box center [712, 394] width 1424 height 789
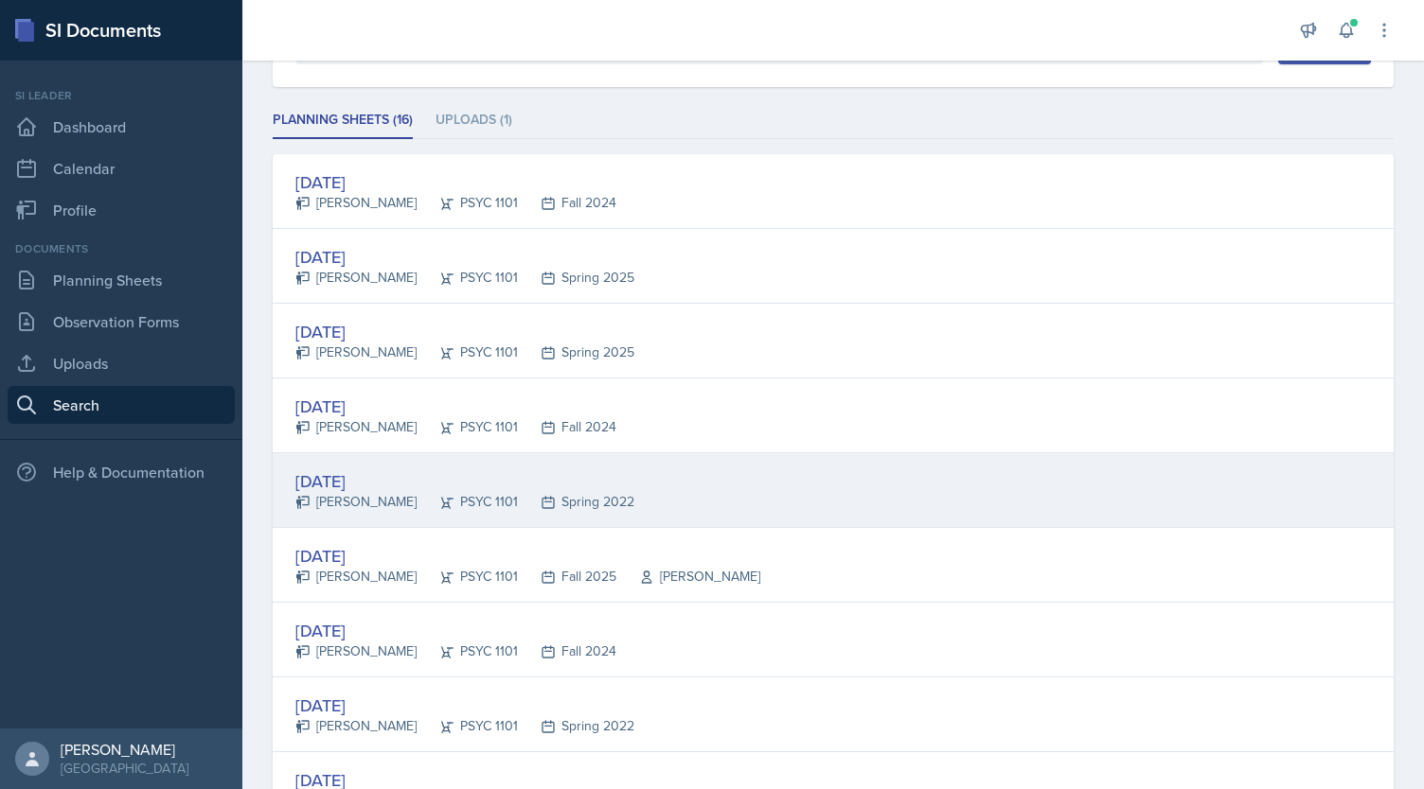
click at [647, 461] on div "[DATE] [PERSON_NAME] PSYC 1101 Spring 2022" at bounding box center [833, 490] width 1121 height 75
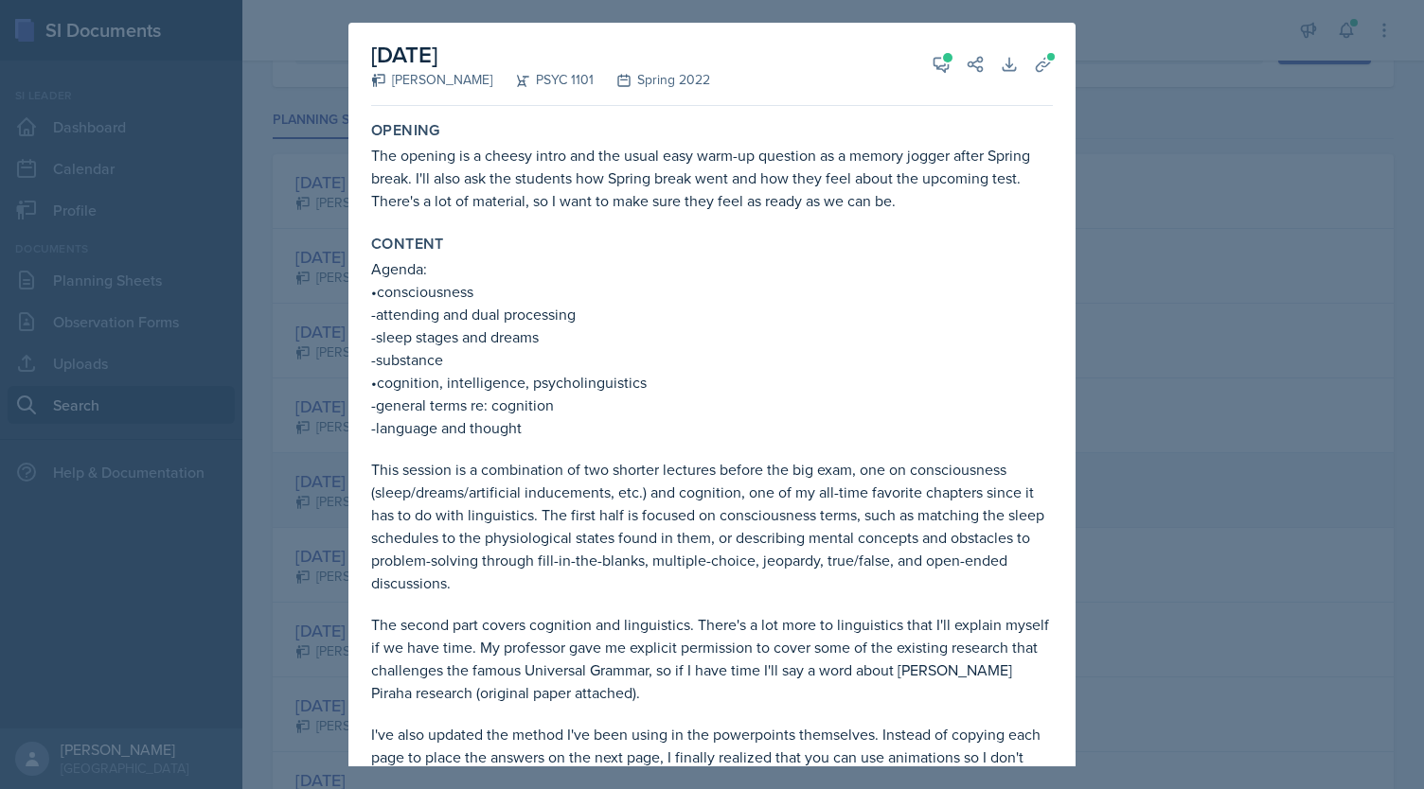
scroll to position [214, 0]
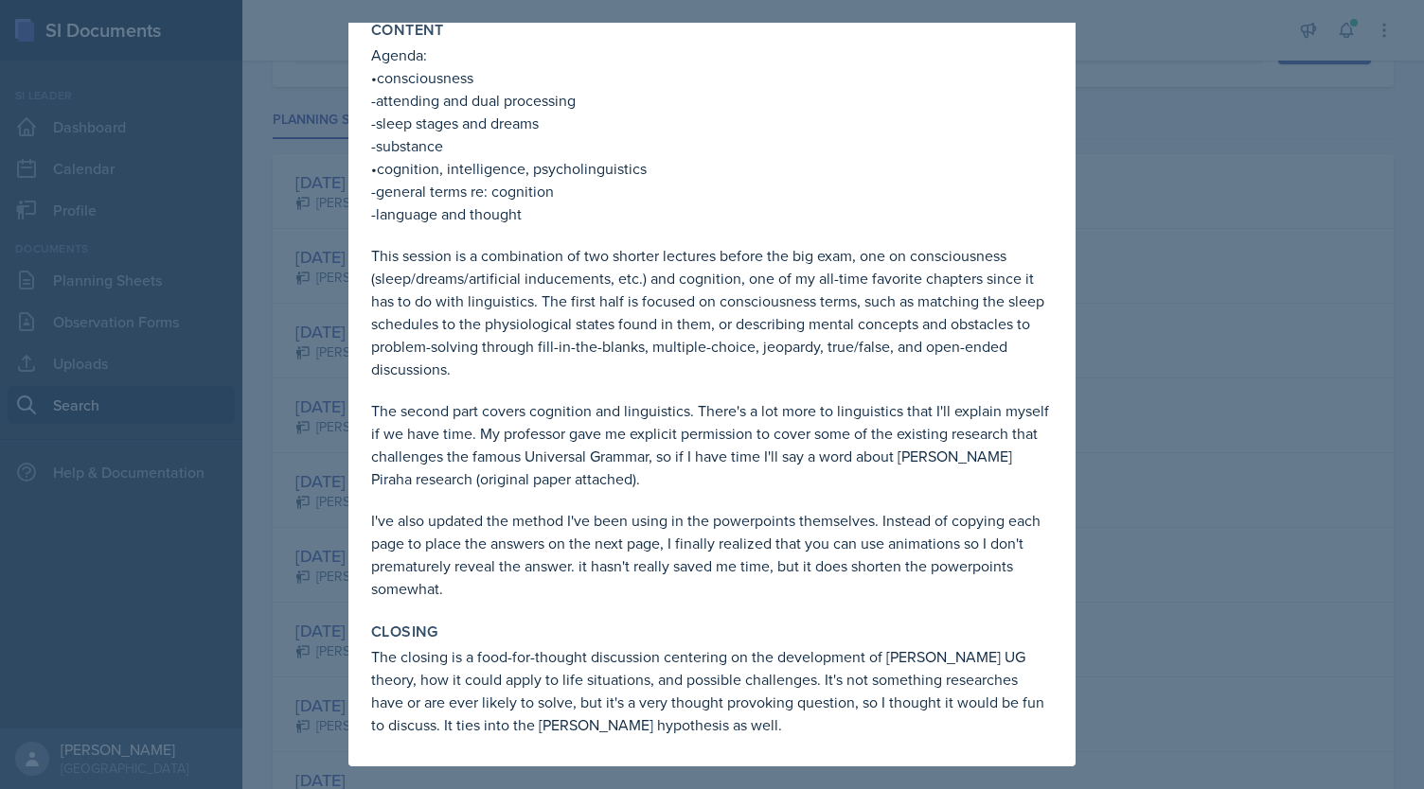
click at [299, 364] on div at bounding box center [712, 394] width 1424 height 789
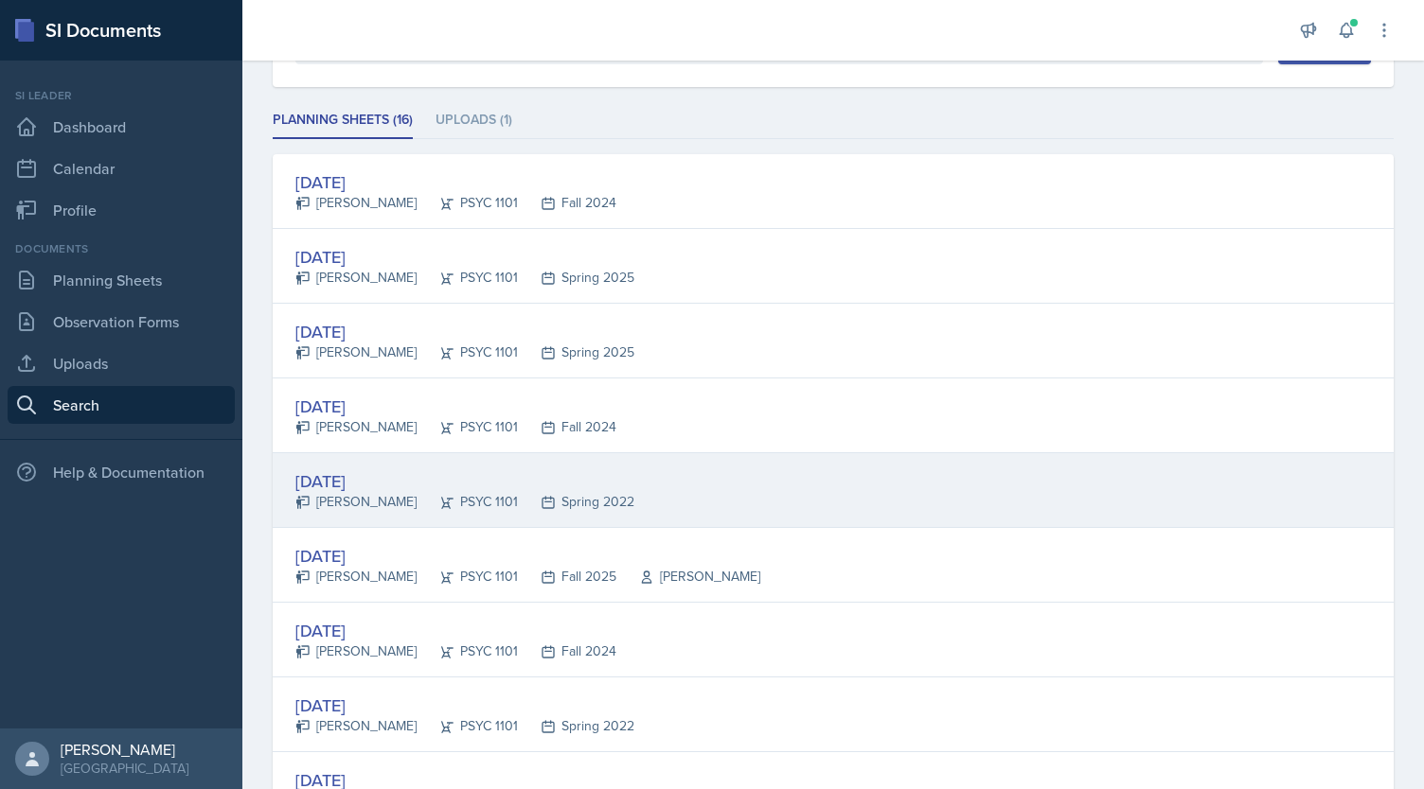
click at [356, 475] on div "[DATE]" at bounding box center [464, 482] width 339 height 26
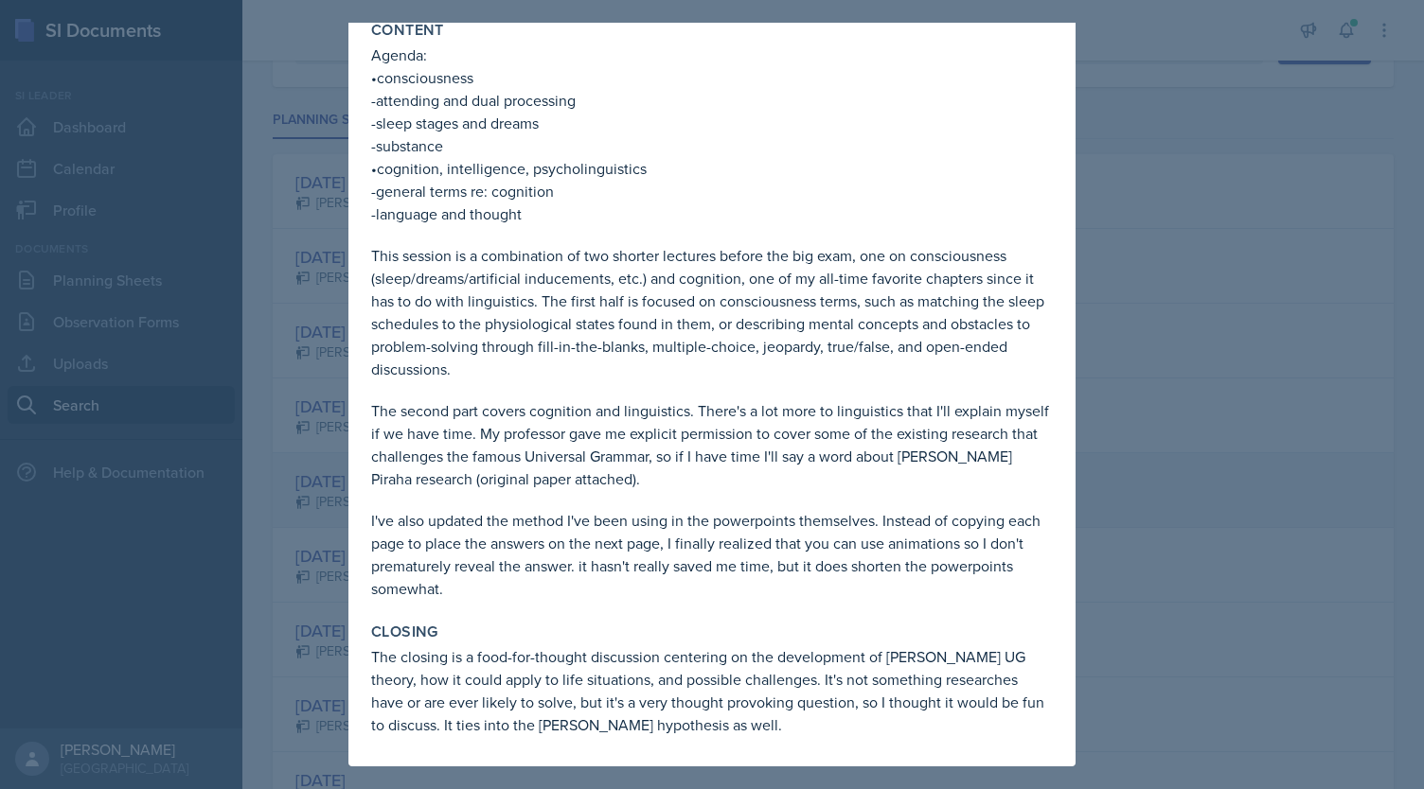
click at [356, 475] on div "[DATE] [PERSON_NAME] PSYC 1101 Spring 2022 View Comments Comments [DATE] [PERSO…" at bounding box center [711, 288] width 727 height 958
click at [312, 463] on div at bounding box center [712, 394] width 1424 height 789
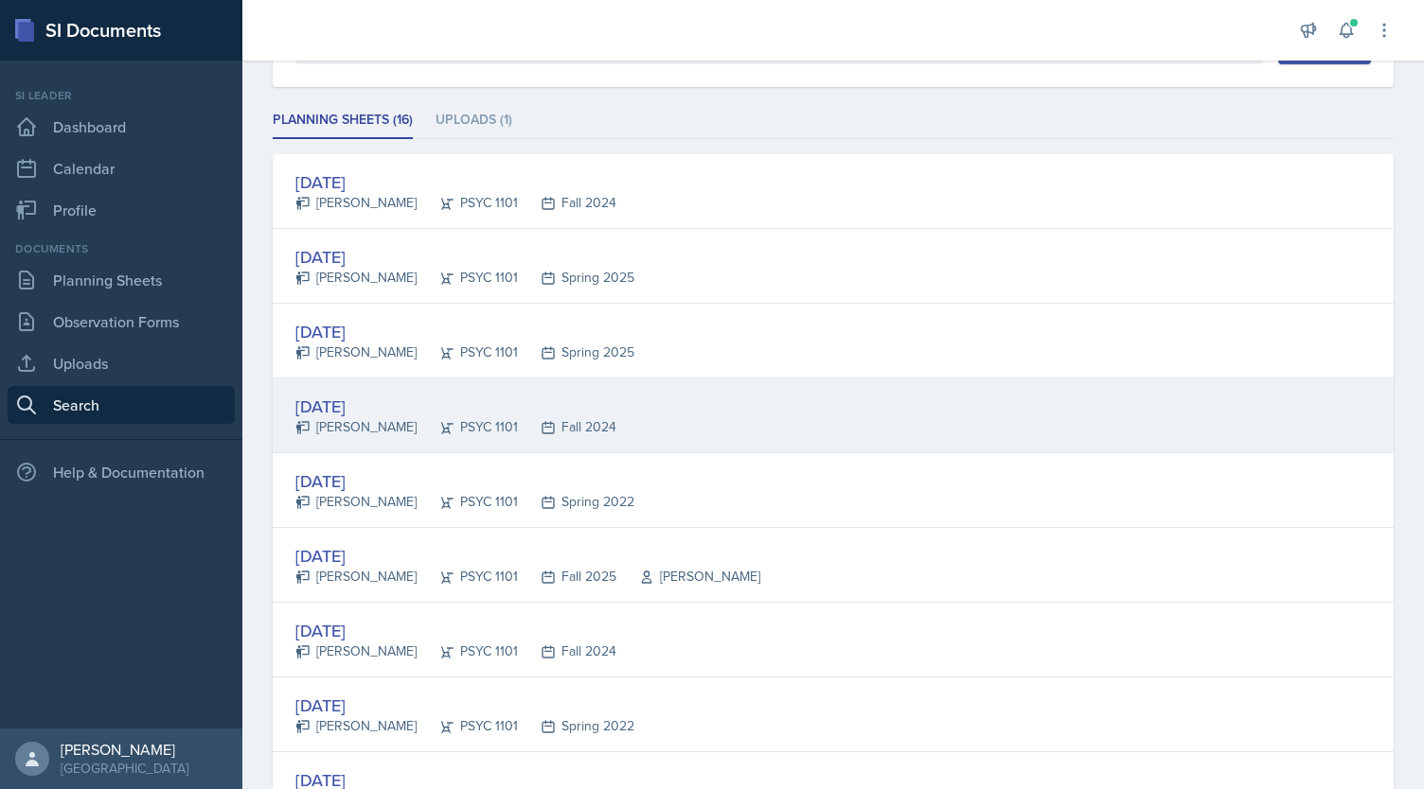
click at [345, 428] on div "[PERSON_NAME]" at bounding box center [355, 427] width 121 height 20
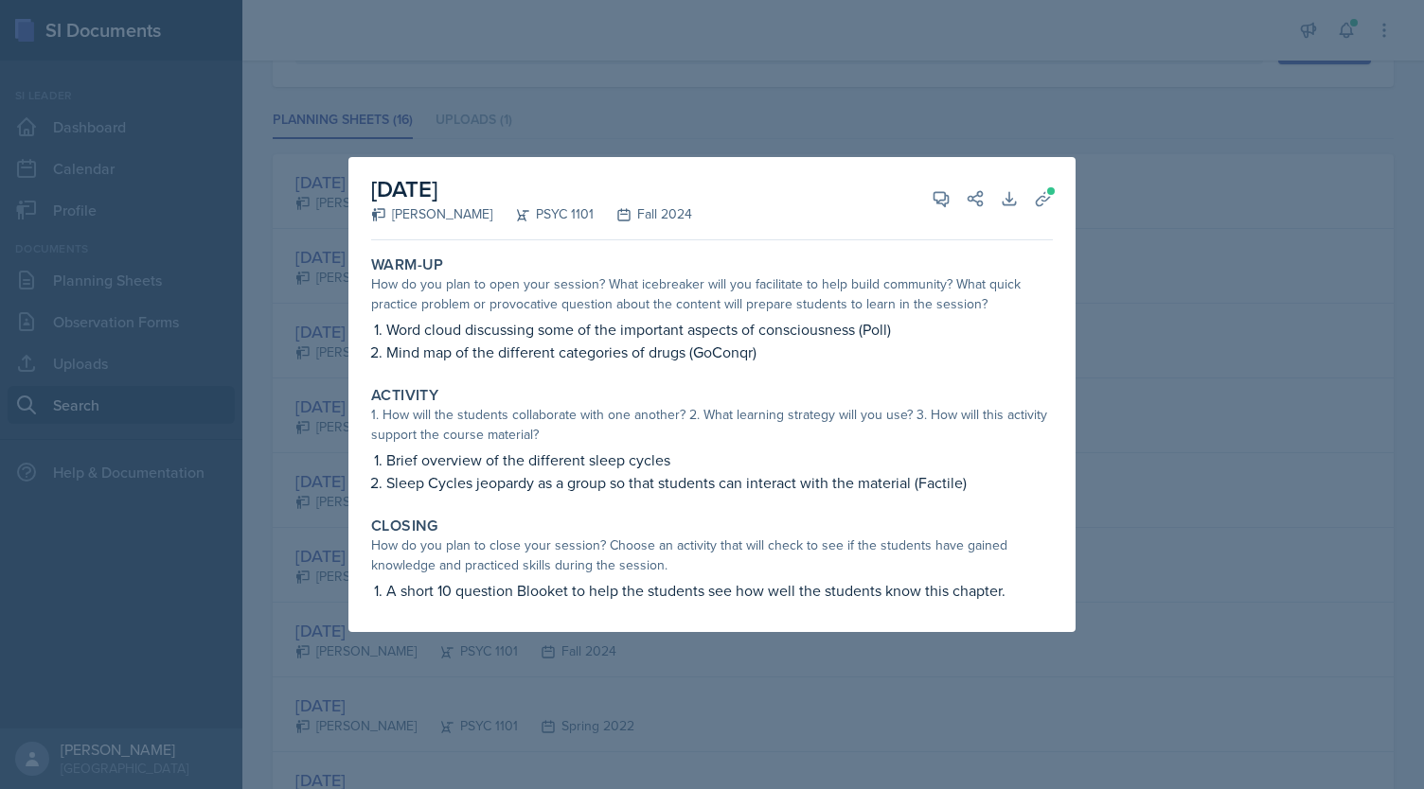
click at [316, 411] on div at bounding box center [712, 394] width 1424 height 789
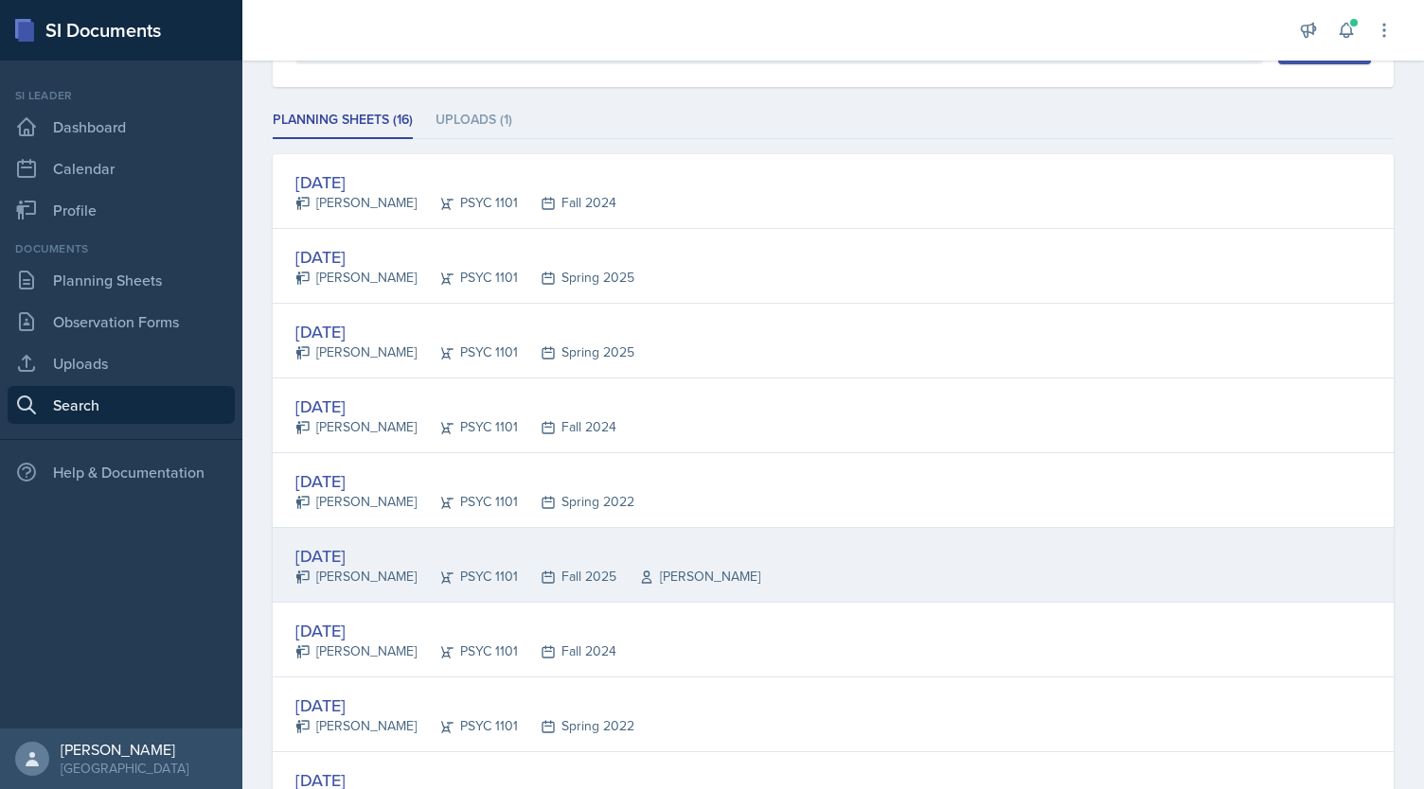
click at [377, 533] on div "[DATE] [PERSON_NAME] PSYC 1101 Fall 2025 [PERSON_NAME]" at bounding box center [833, 565] width 1121 height 75
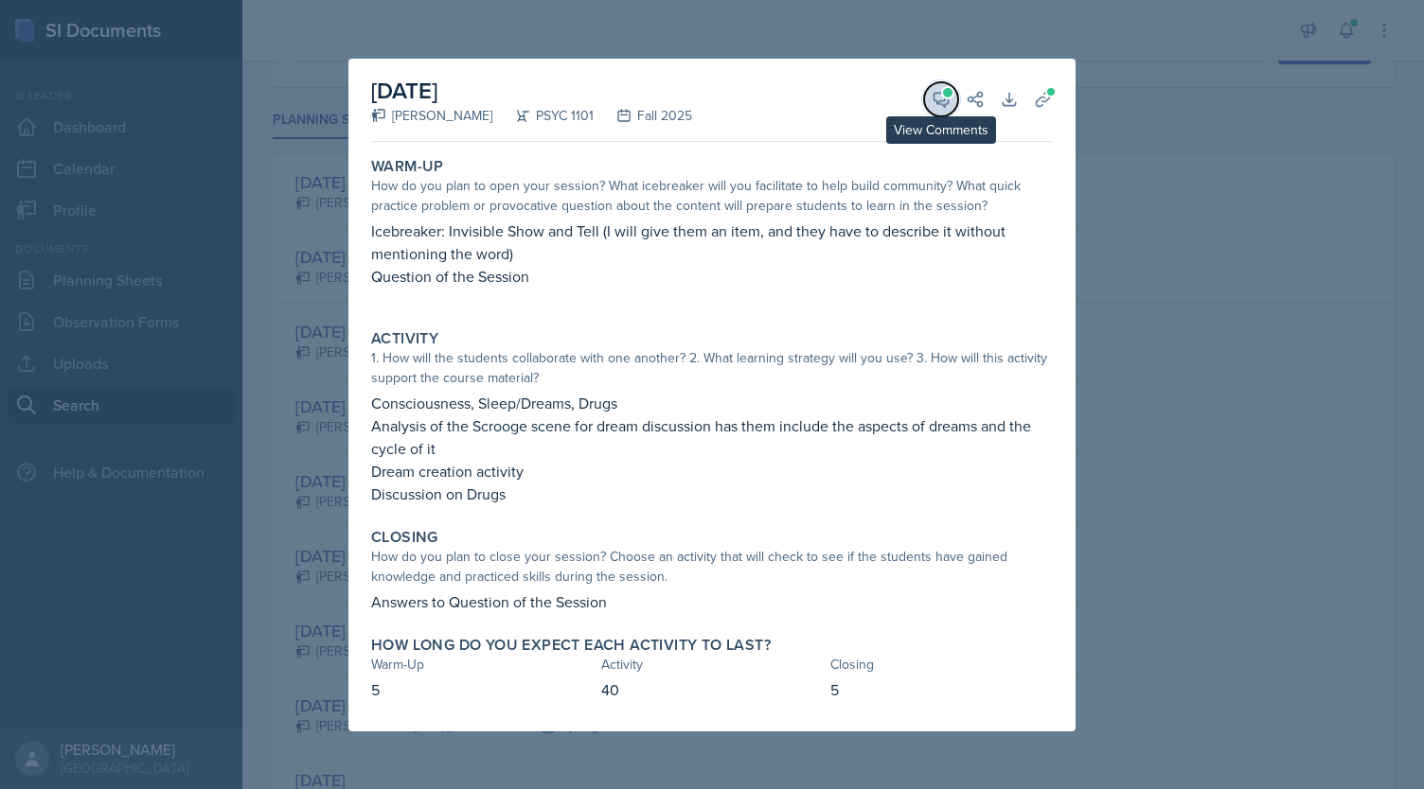
click at [932, 96] on icon at bounding box center [940, 99] width 19 height 19
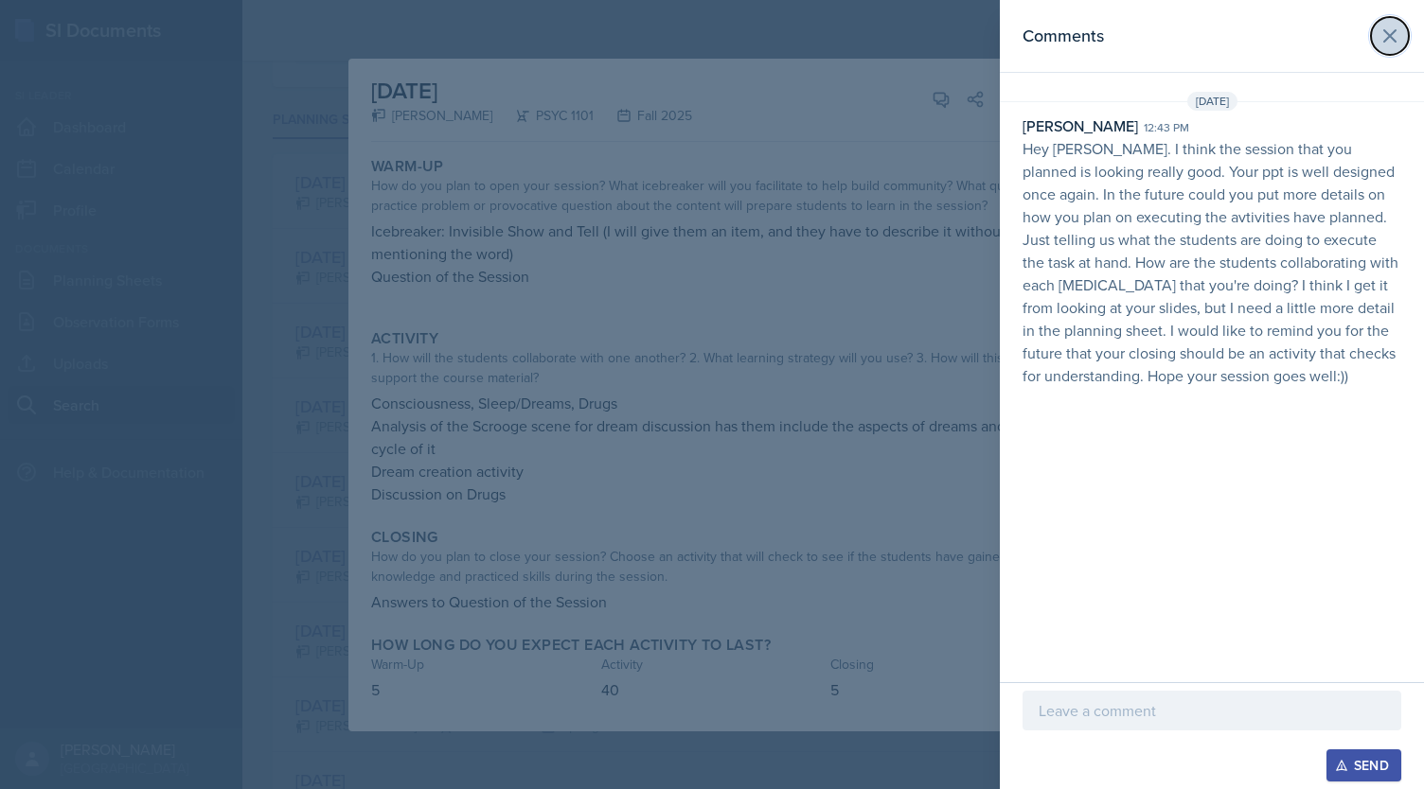
click at [1395, 33] on icon at bounding box center [1389, 36] width 23 height 23
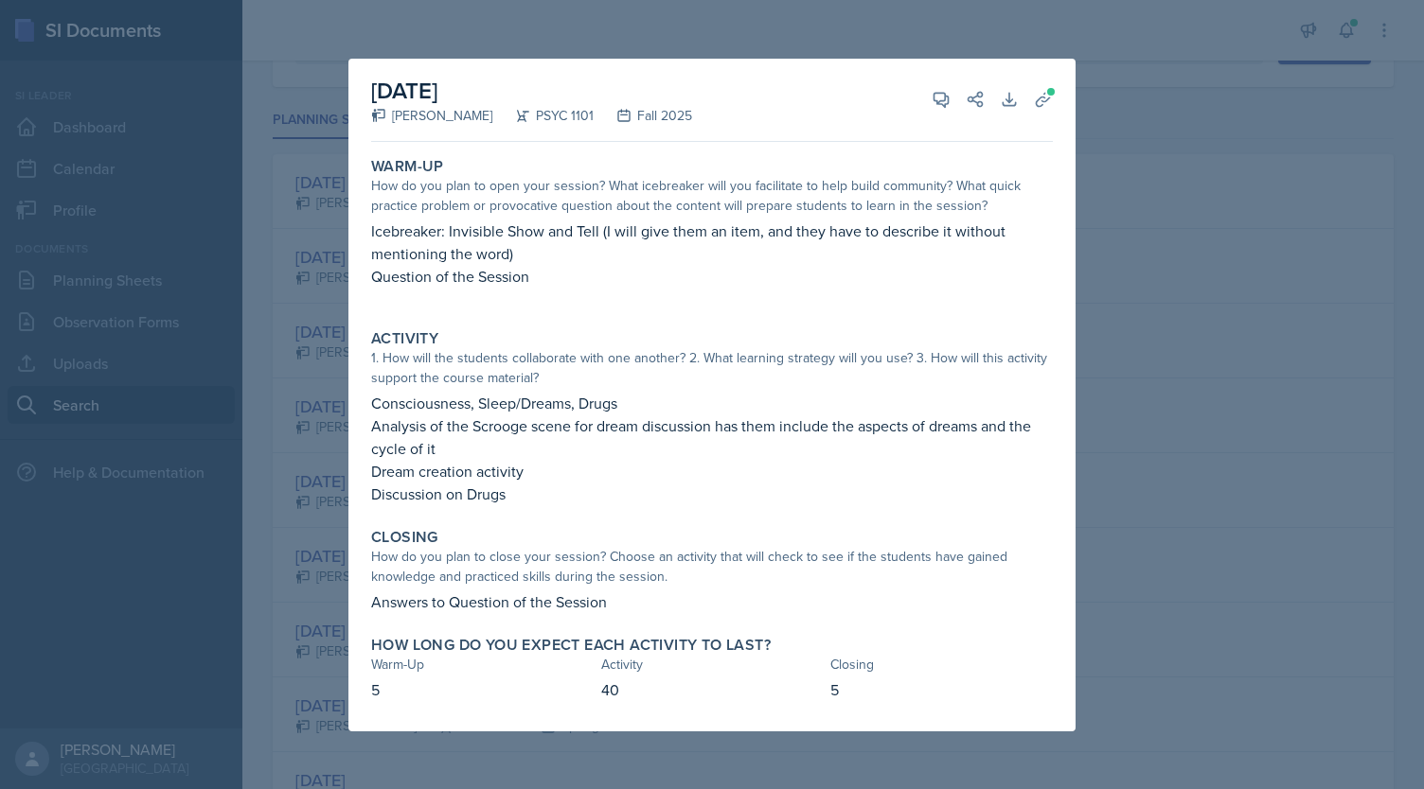
click at [1235, 241] on div at bounding box center [712, 394] width 1424 height 789
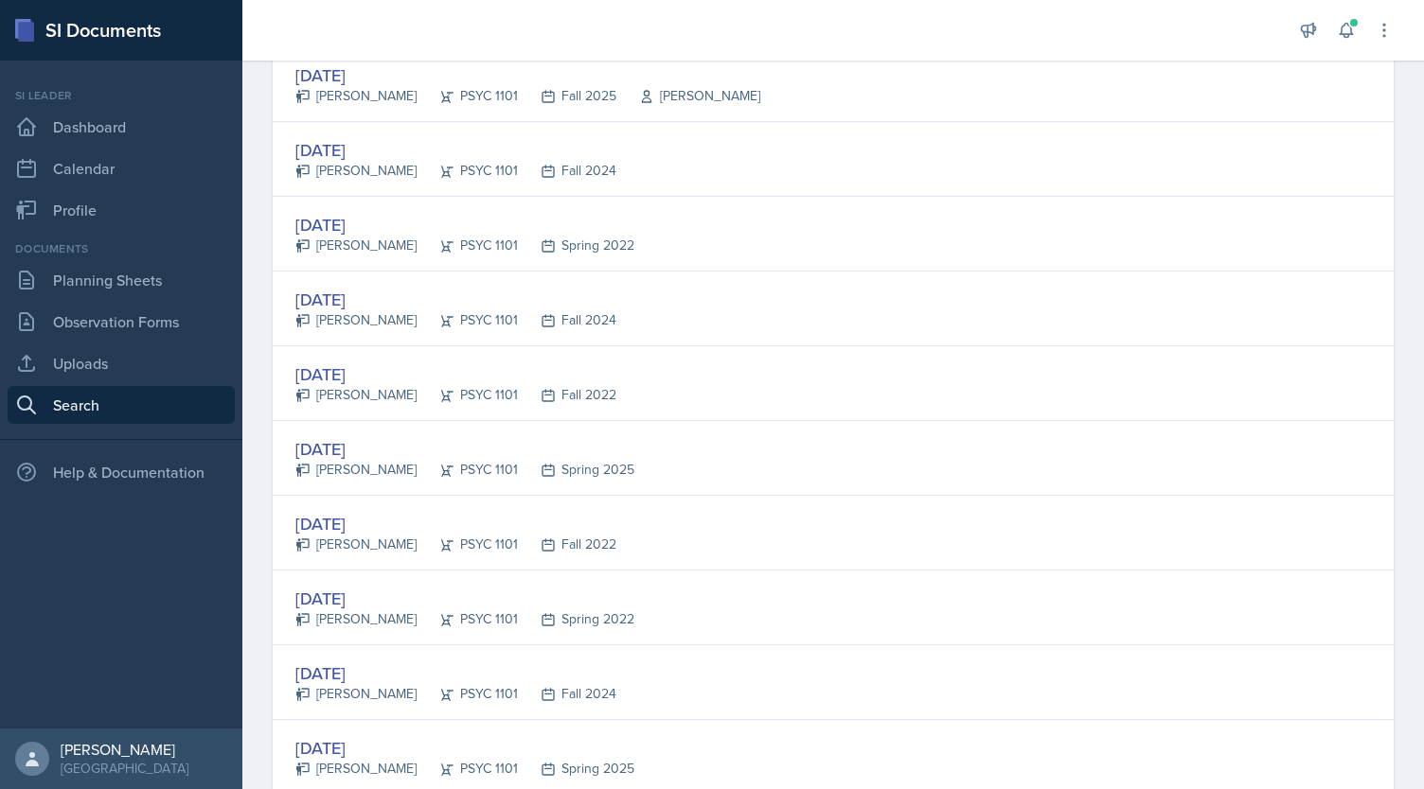
scroll to position [897, 0]
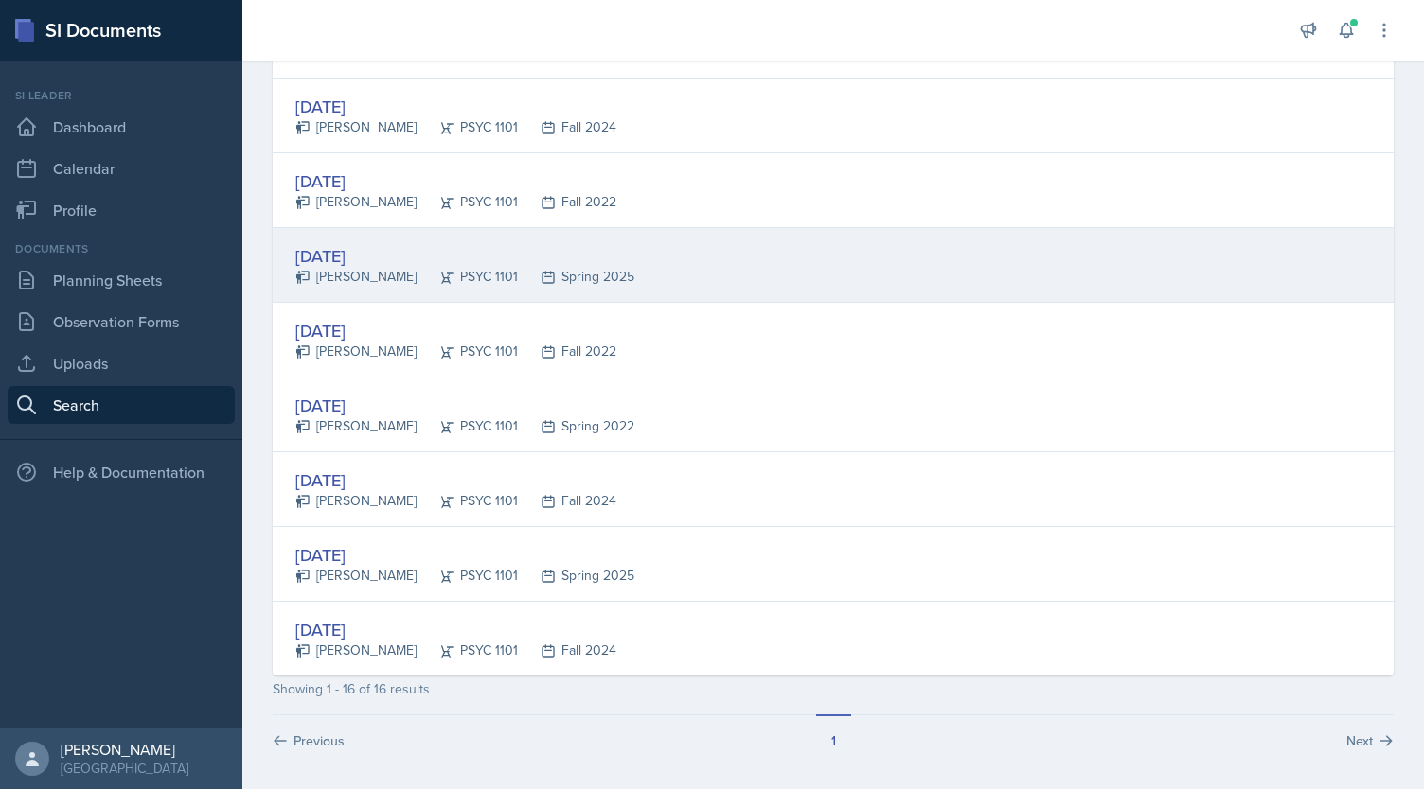
click at [634, 241] on div "[DATE] [PERSON_NAME] PSYC 1101 Spring 2025" at bounding box center [833, 265] width 1121 height 75
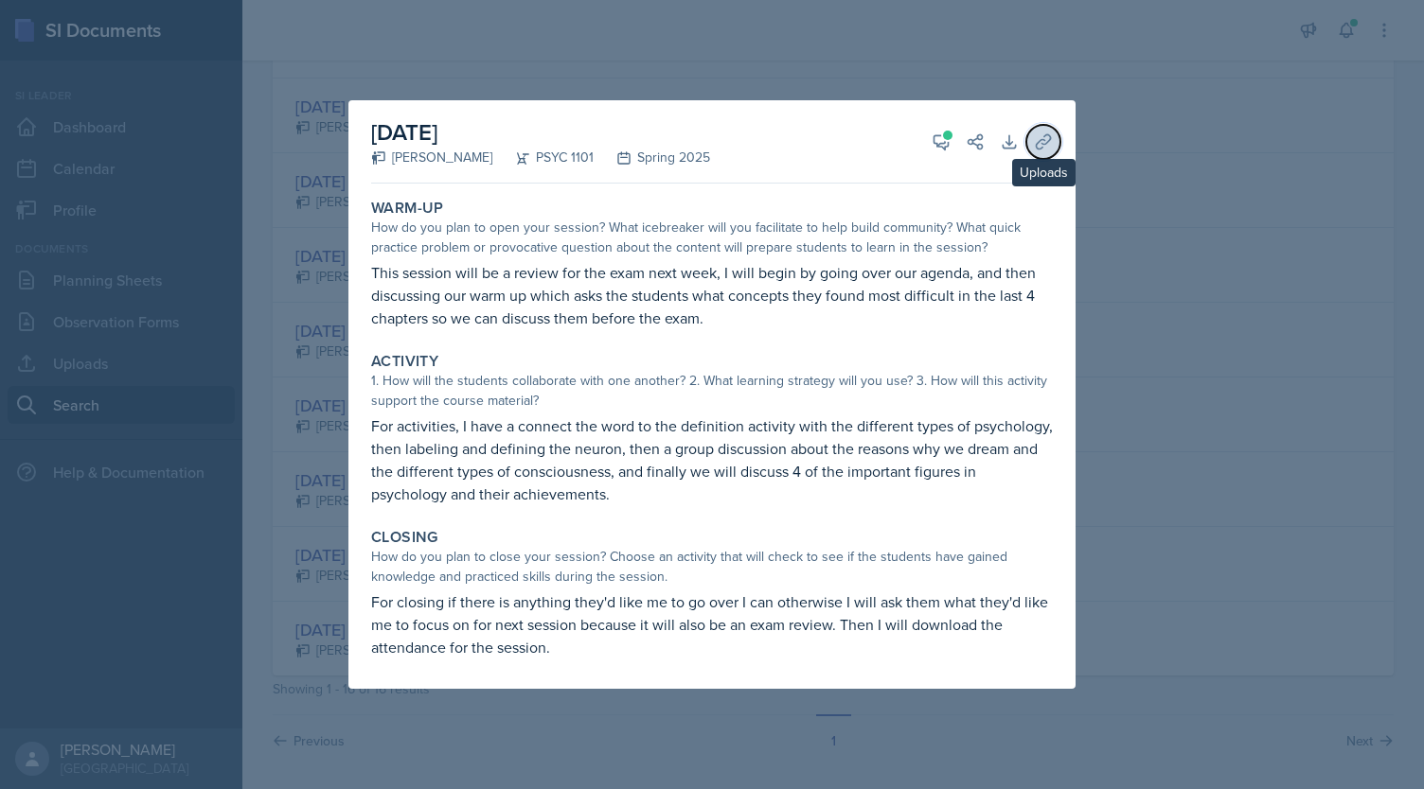
click at [1048, 133] on icon at bounding box center [1043, 142] width 19 height 19
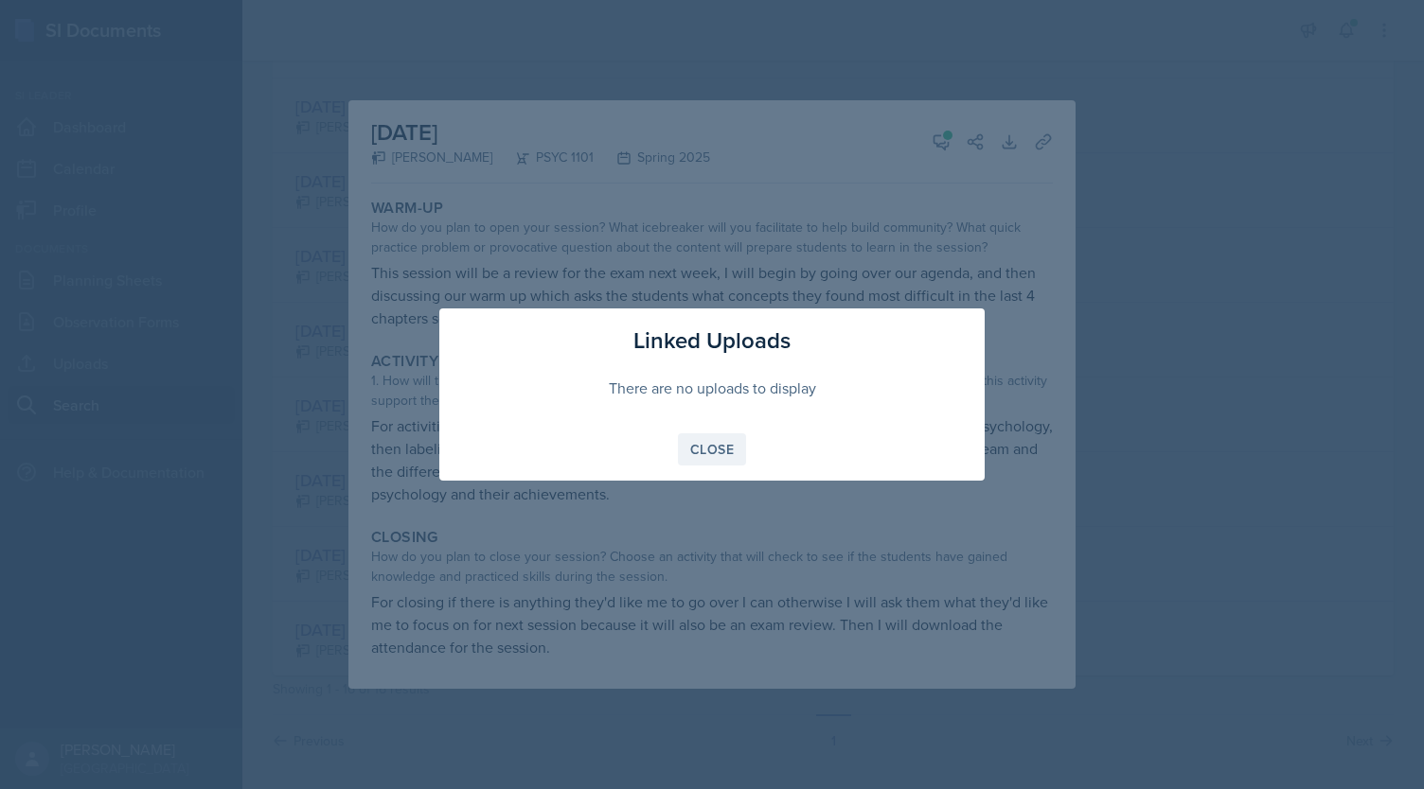
click at [718, 451] on div "Close" at bounding box center [712, 449] width 44 height 15
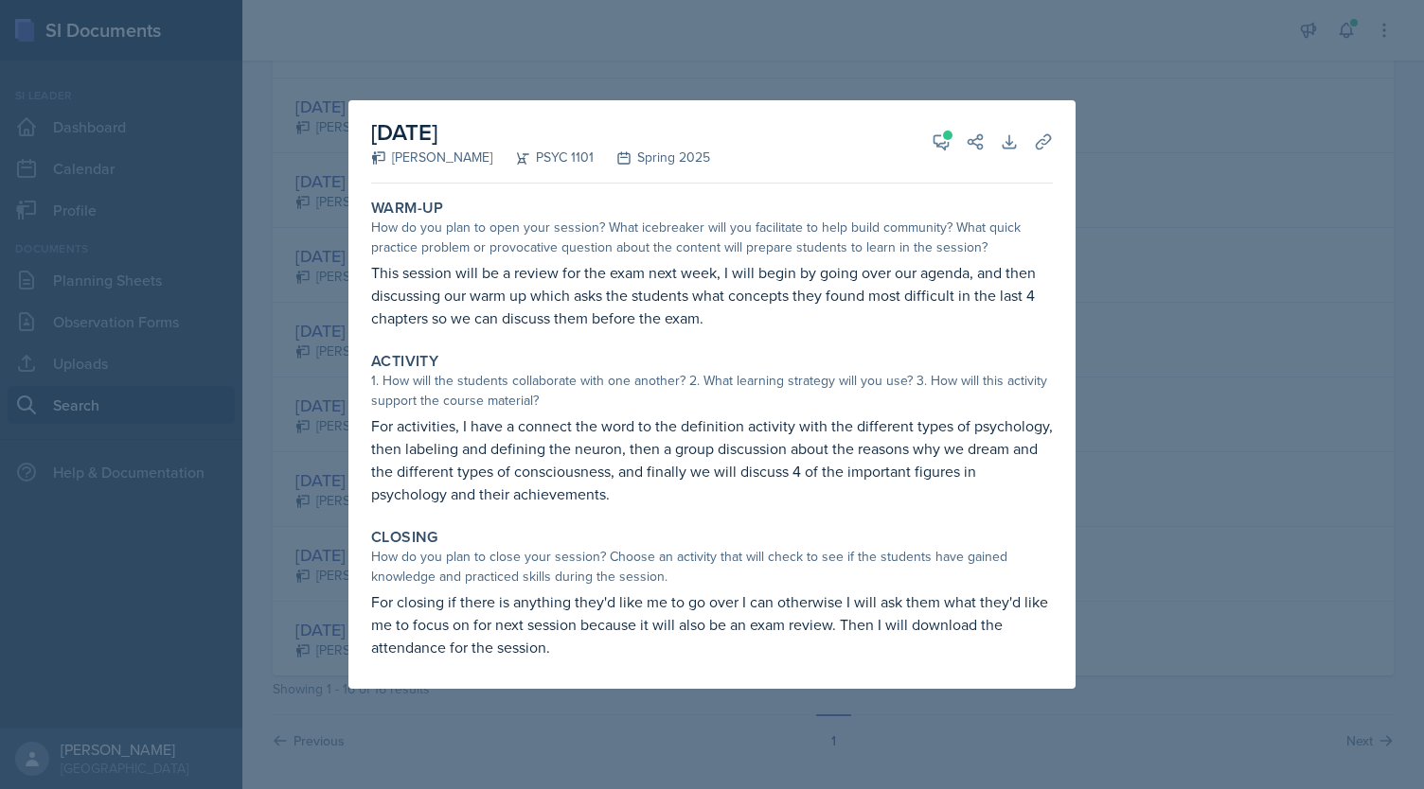
click at [1152, 294] on div at bounding box center [712, 394] width 1424 height 789
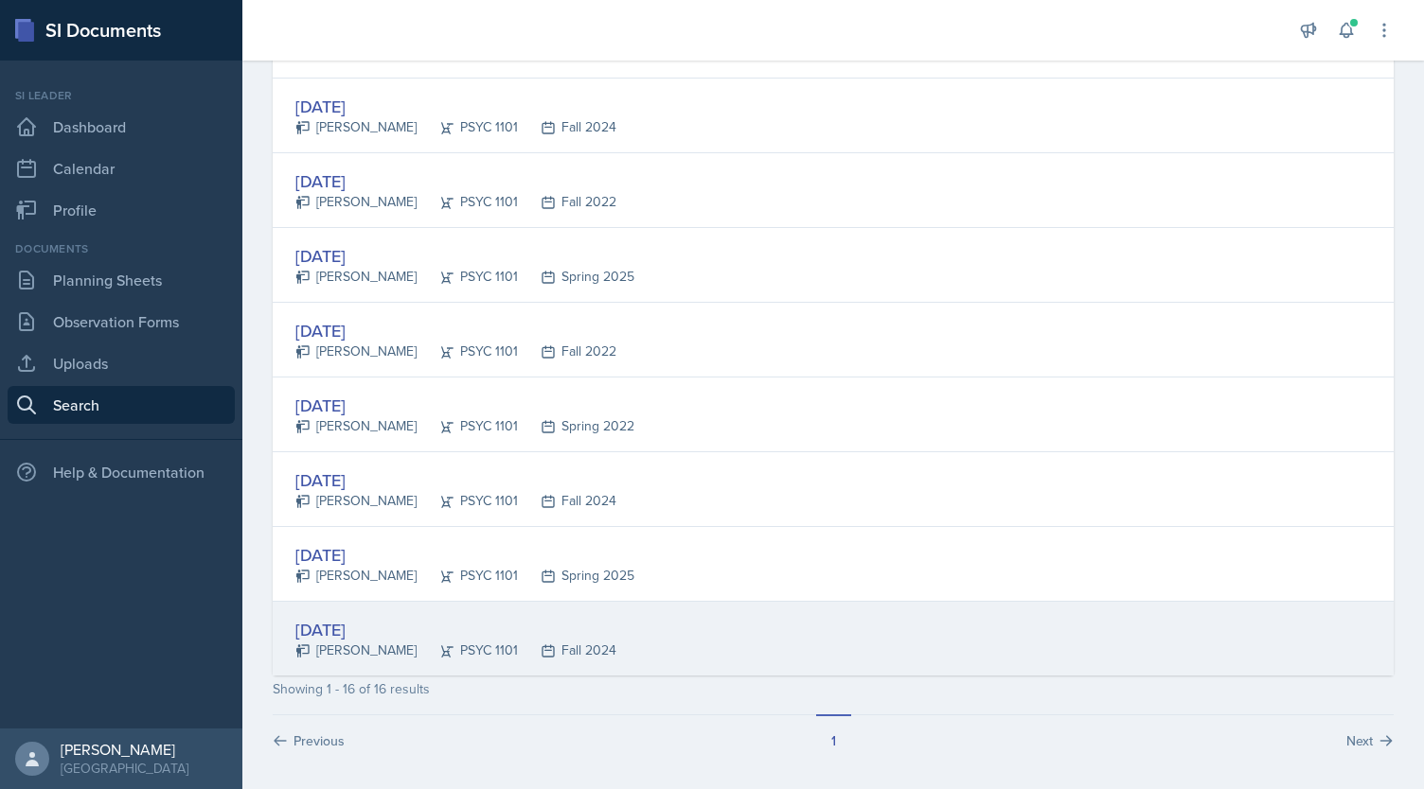
click at [630, 616] on div "[DATE] [PERSON_NAME] PSYC 1101 Fall 2024" at bounding box center [833, 639] width 1121 height 74
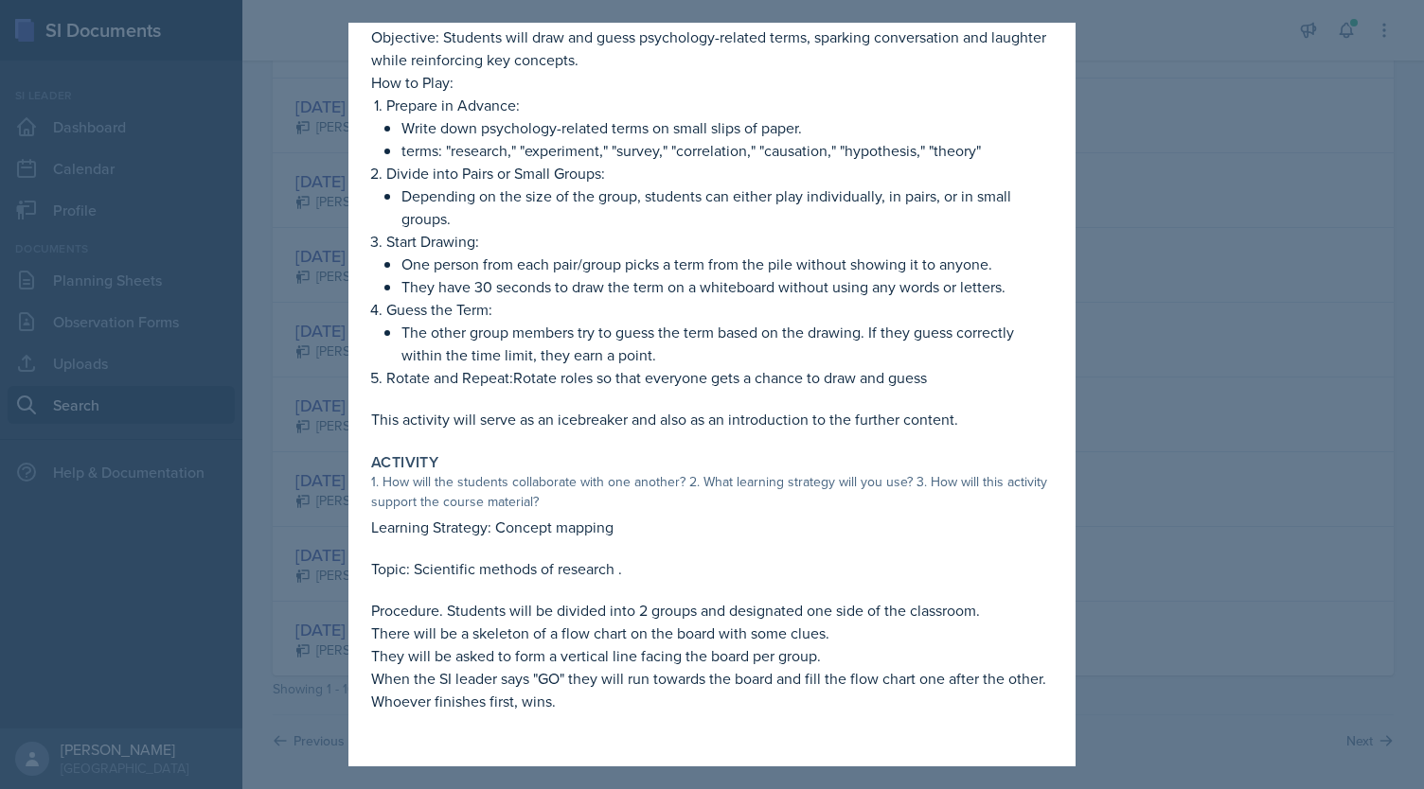
scroll to position [182, 0]
click at [1202, 366] on div at bounding box center [712, 394] width 1424 height 789
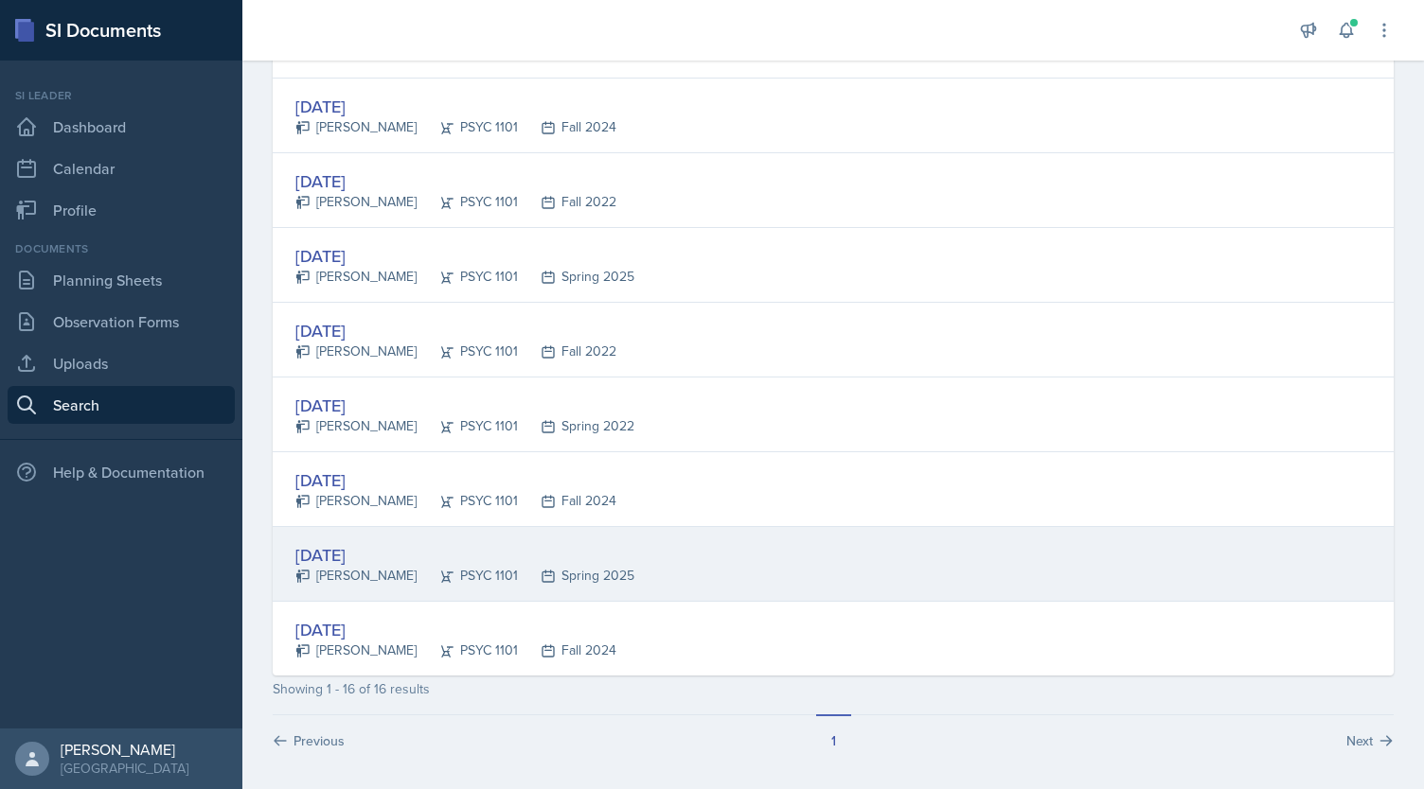
click at [562, 571] on div "Spring 2025" at bounding box center [576, 576] width 116 height 20
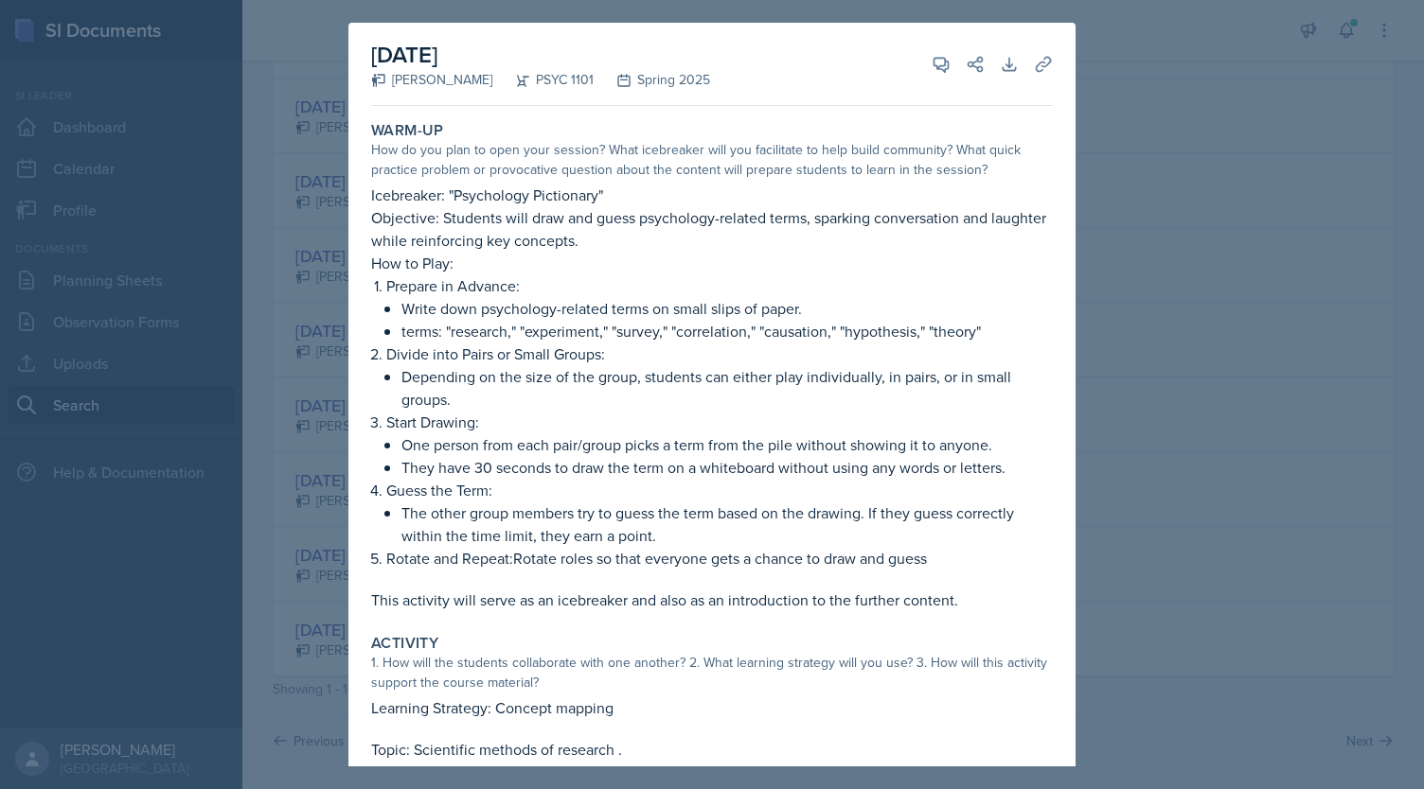
click at [282, 422] on div at bounding box center [712, 394] width 1424 height 789
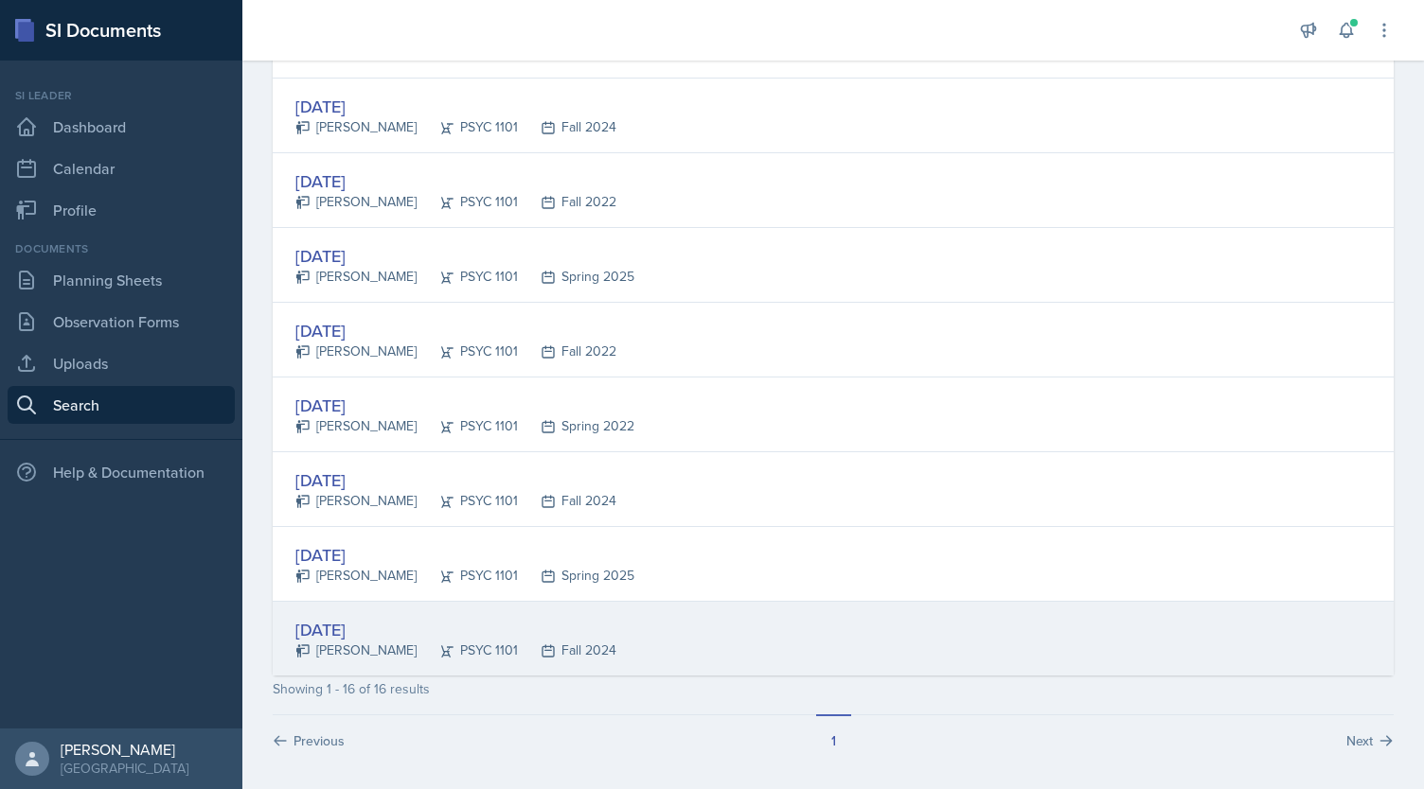
click at [408, 629] on div "[DATE]" at bounding box center [455, 630] width 321 height 26
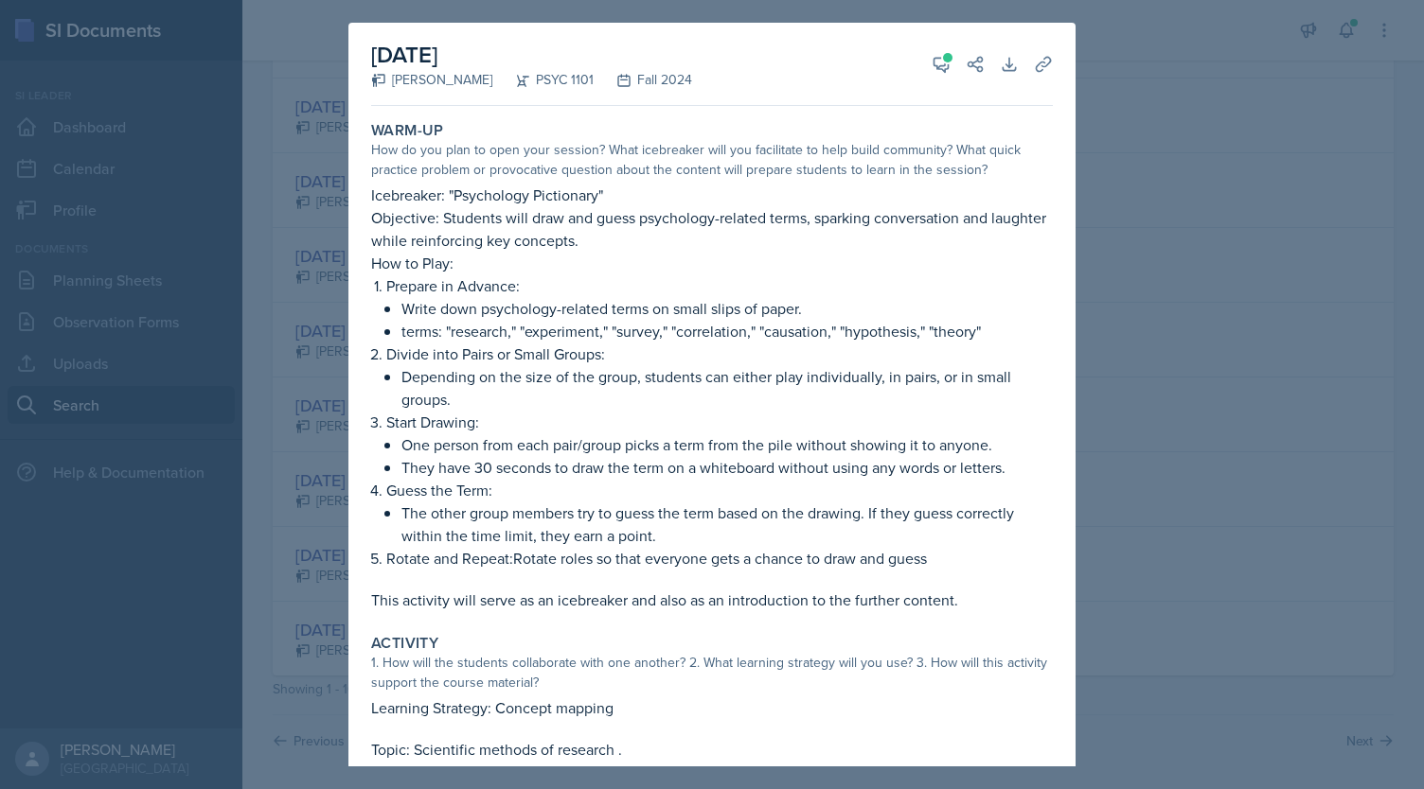
click at [322, 519] on div at bounding box center [712, 394] width 1424 height 789
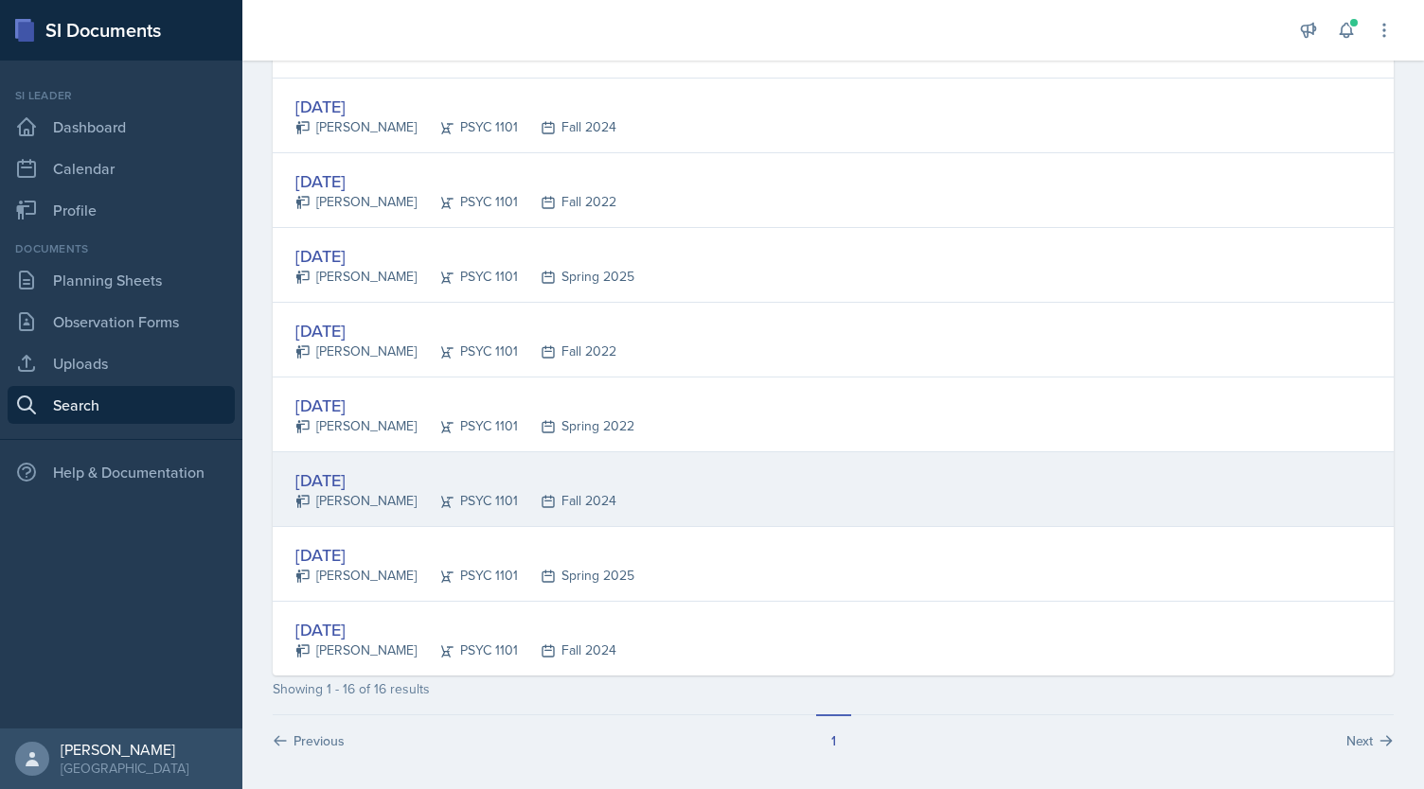
click at [357, 473] on div "[DATE]" at bounding box center [455, 481] width 321 height 26
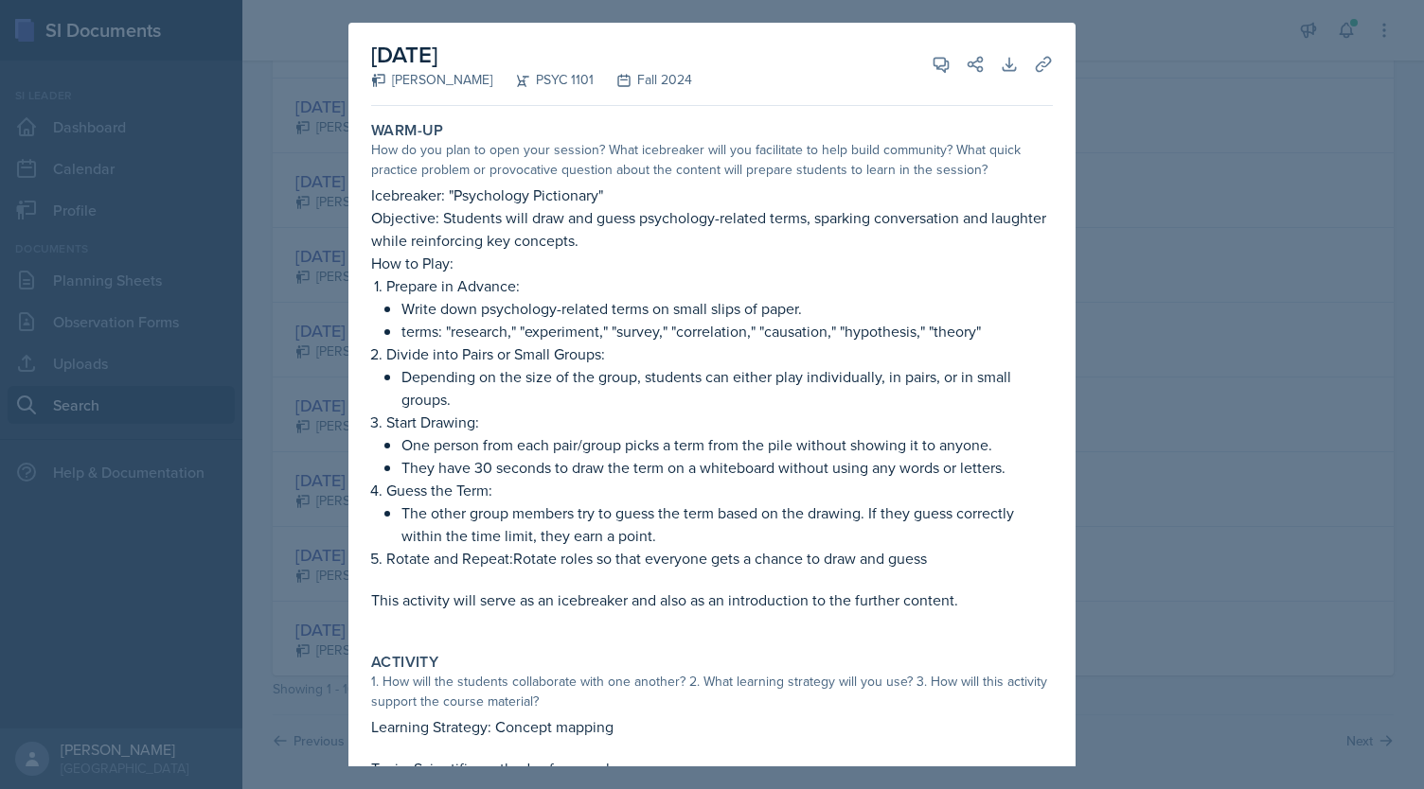
click at [301, 381] on div at bounding box center [712, 394] width 1424 height 789
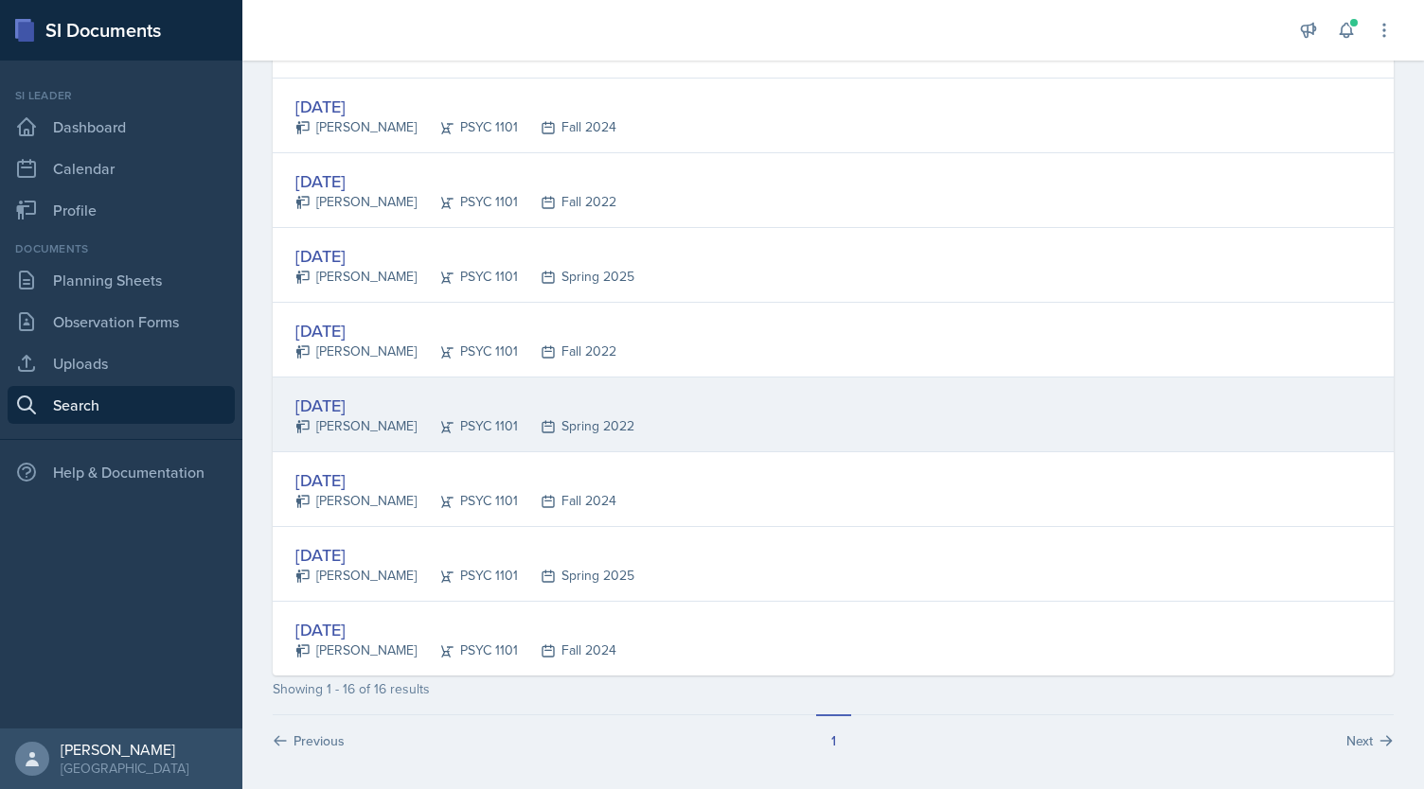
click at [359, 406] on div "[DATE]" at bounding box center [464, 406] width 339 height 26
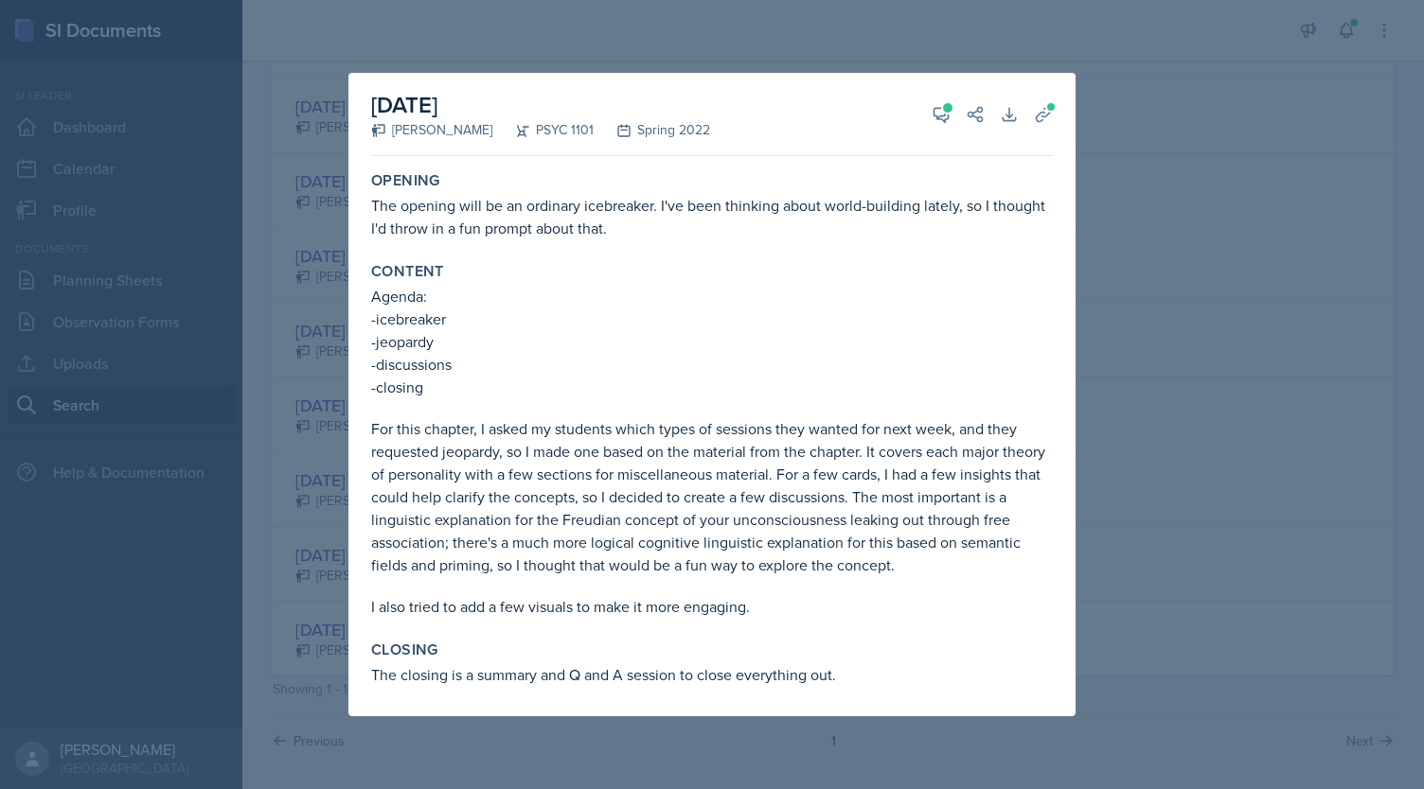
click at [316, 397] on div at bounding box center [712, 394] width 1424 height 789
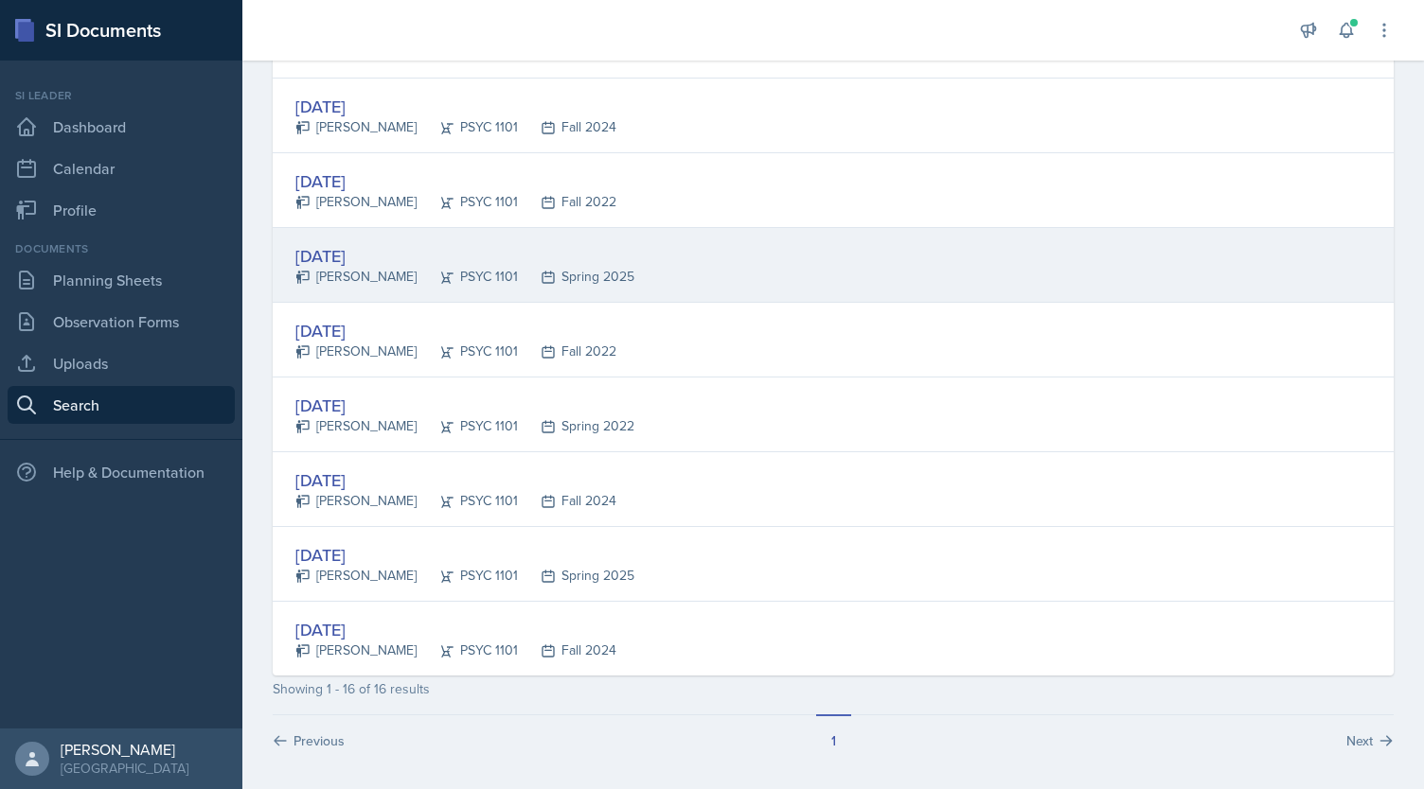
click at [371, 270] on div "[PERSON_NAME]" at bounding box center [355, 277] width 121 height 20
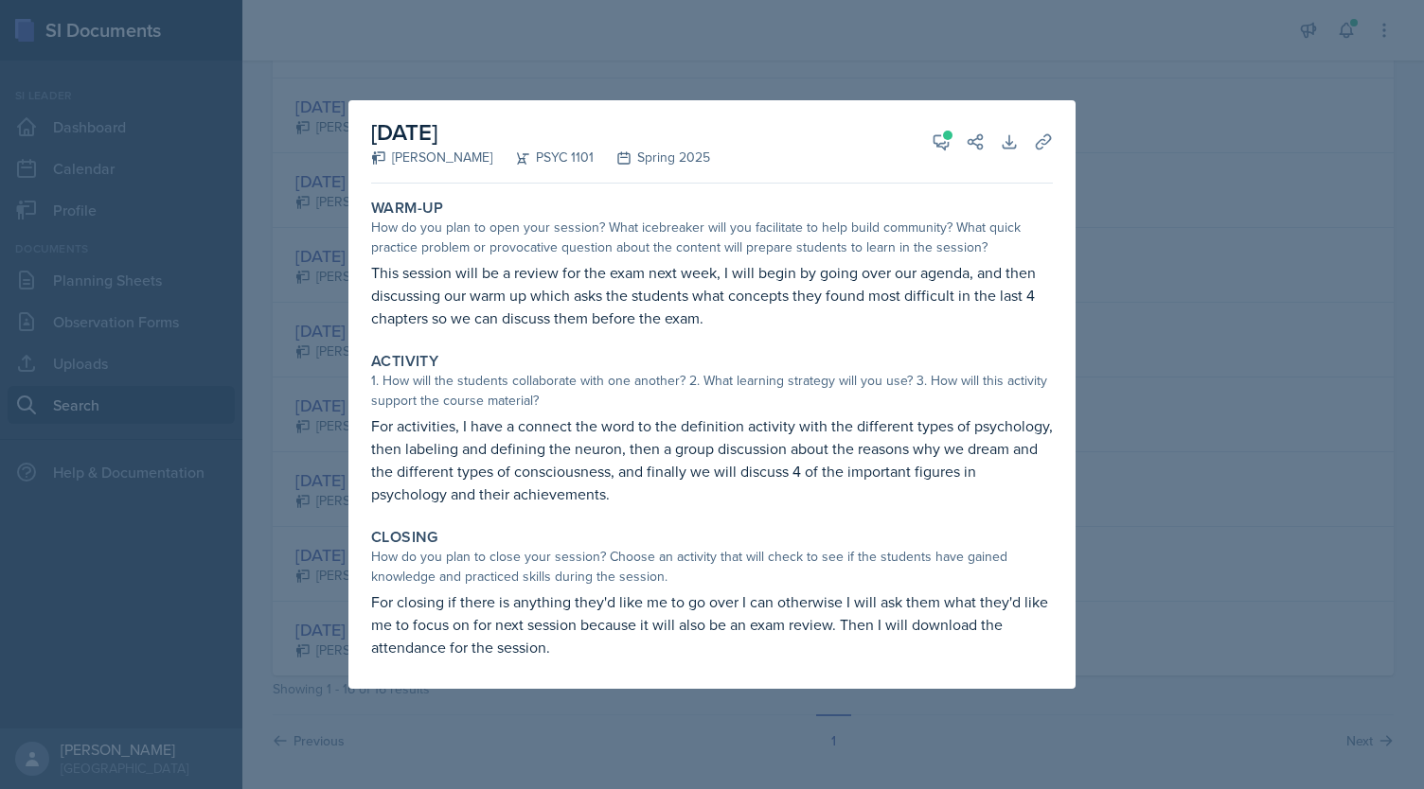
click at [309, 313] on div at bounding box center [712, 394] width 1424 height 789
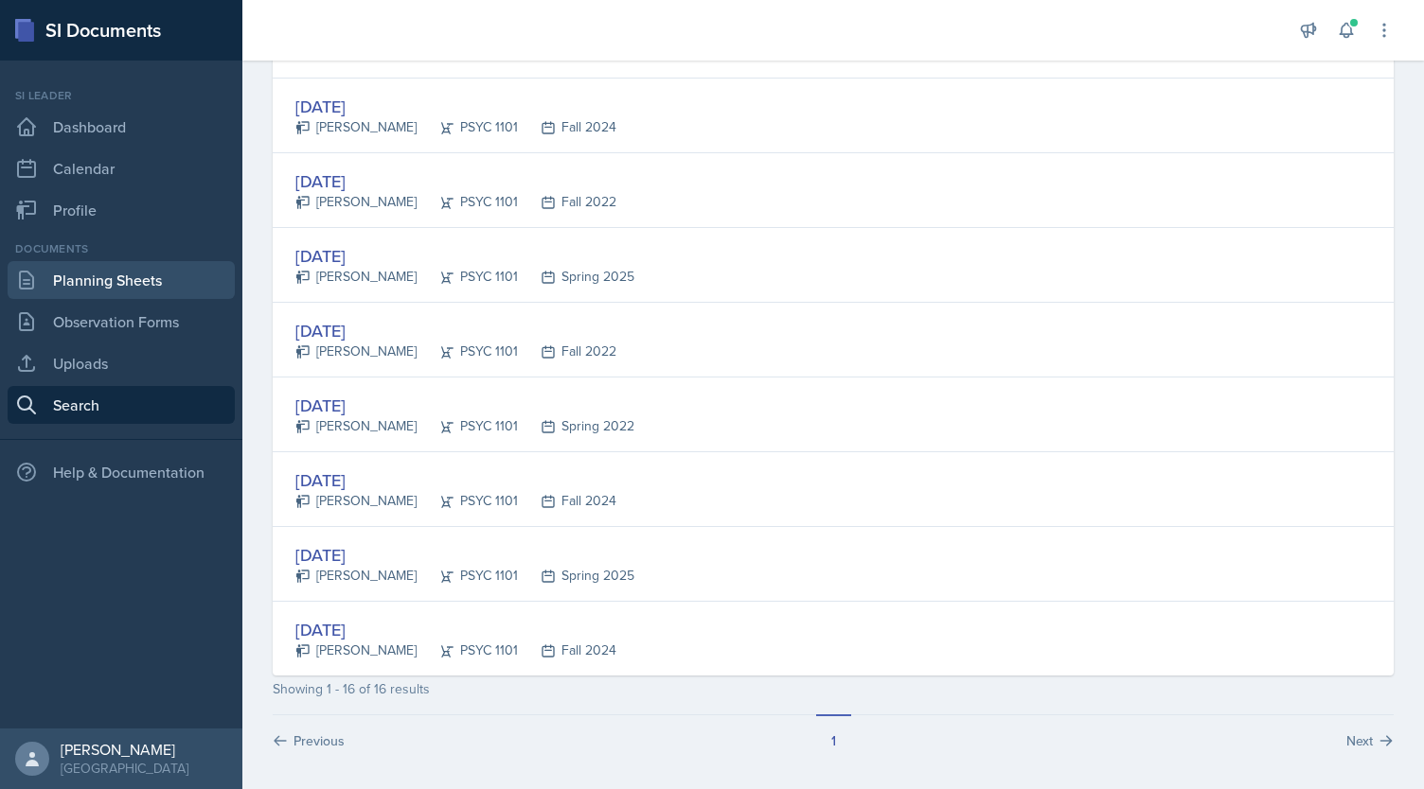
click at [165, 262] on link "Planning Sheets" at bounding box center [121, 280] width 227 height 38
